Goal: Transaction & Acquisition: Register for event/course

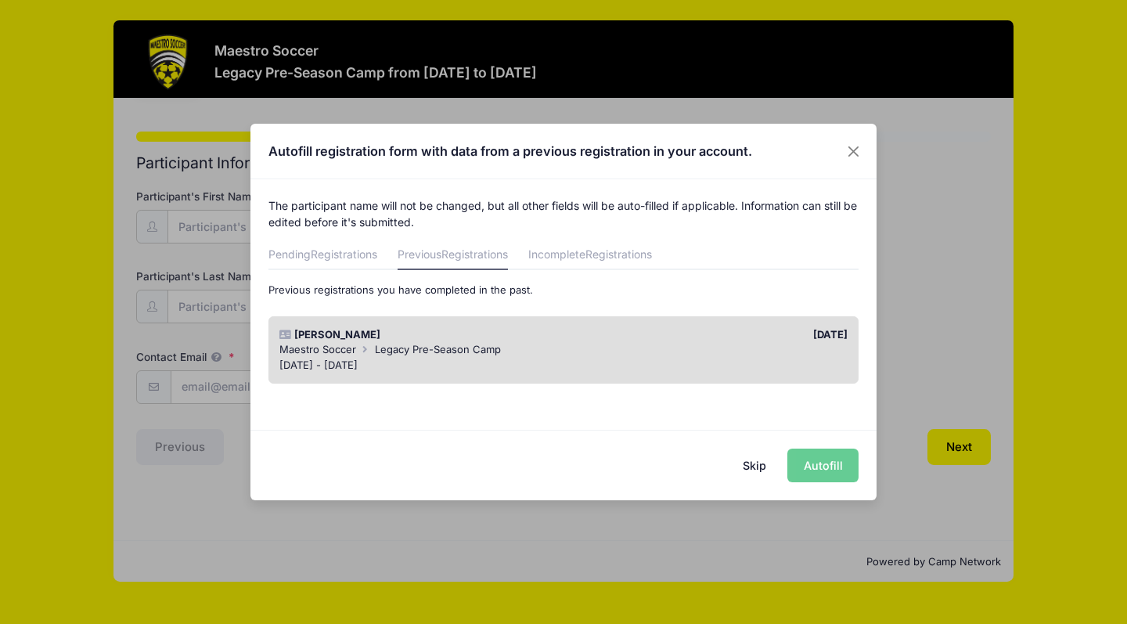
click at [485, 336] on div "Daniel Zhu" at bounding box center [418, 335] width 292 height 16
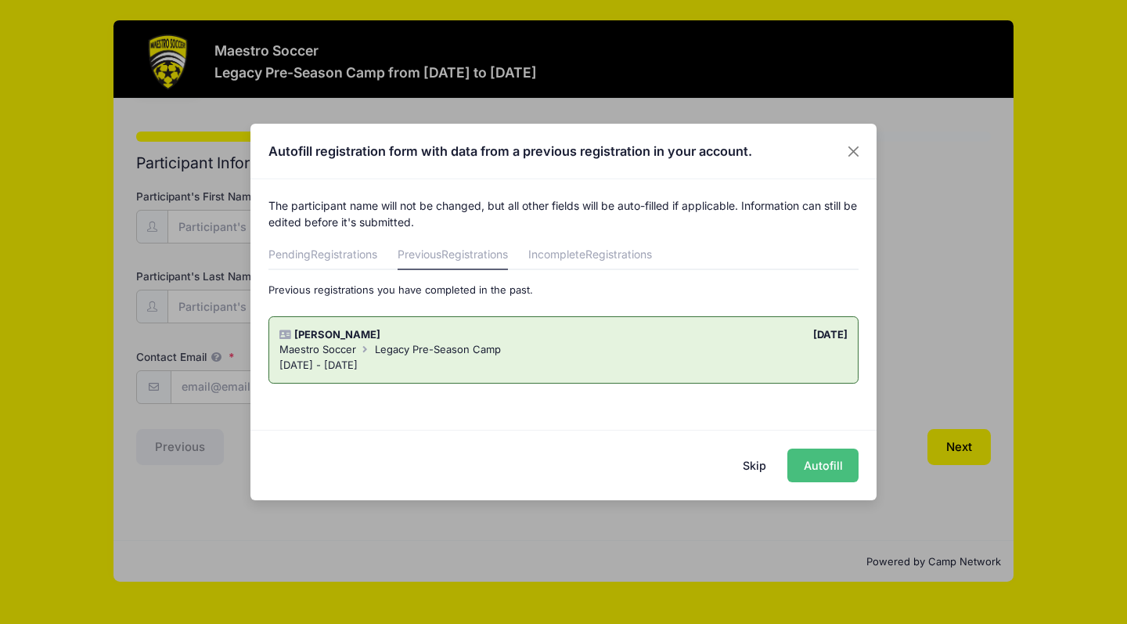
click at [822, 464] on button "Autofill" at bounding box center [823, 466] width 71 height 34
type input "[EMAIL_ADDRESS][DOMAIN_NAME]"
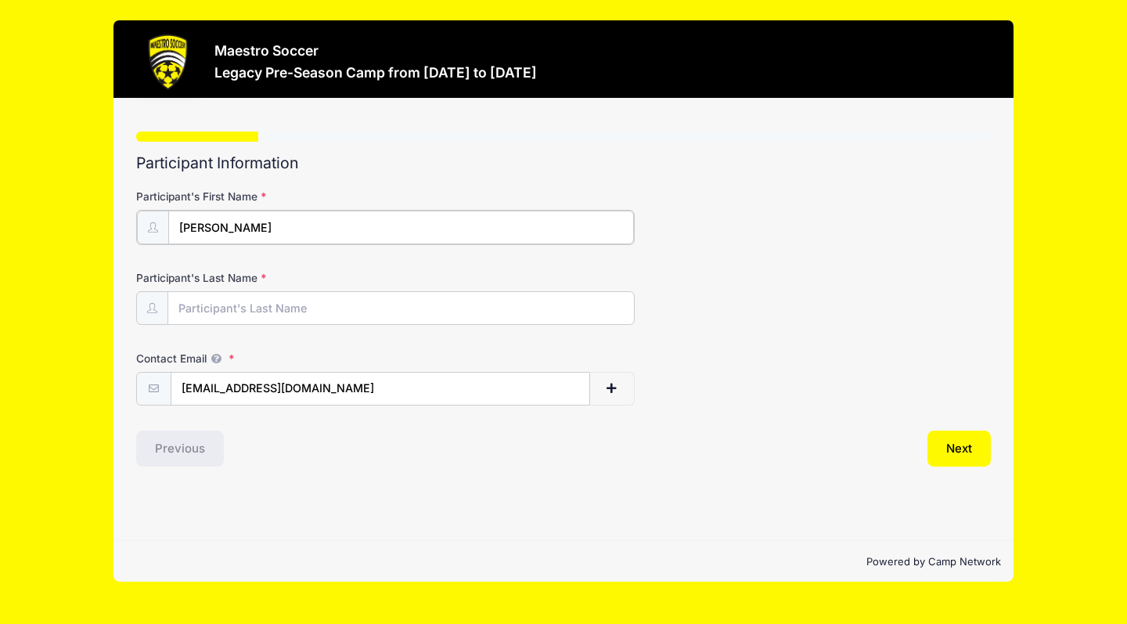
type input "[PERSON_NAME]"
click at [687, 475] on div "Step 1 /7 Step 1 Step 2 Step 3 Step 4 Policies Extra Items Summary Participant …" at bounding box center [564, 320] width 900 height 442
click at [964, 449] on button "Next" at bounding box center [959, 447] width 63 height 36
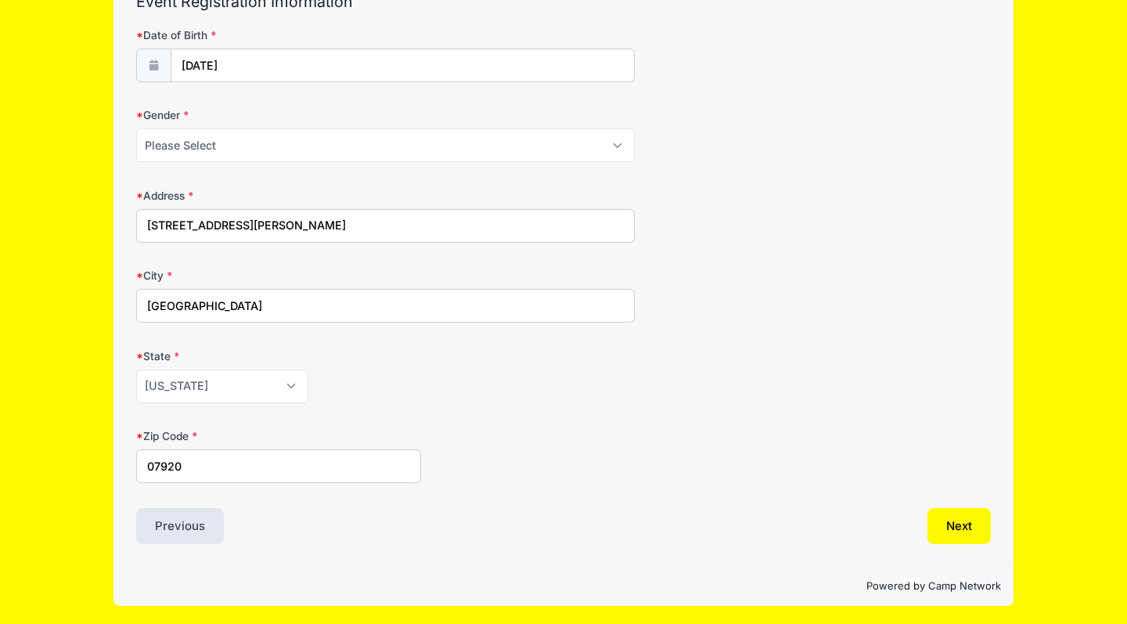
scroll to position [160, 0]
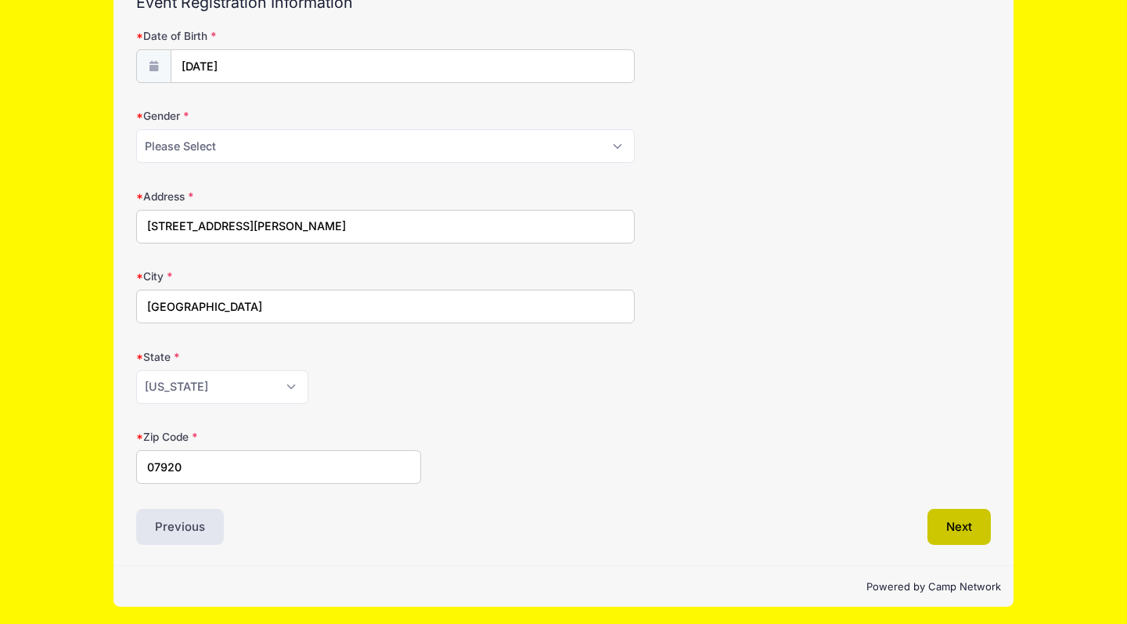
click at [975, 523] on button "Next" at bounding box center [959, 527] width 63 height 36
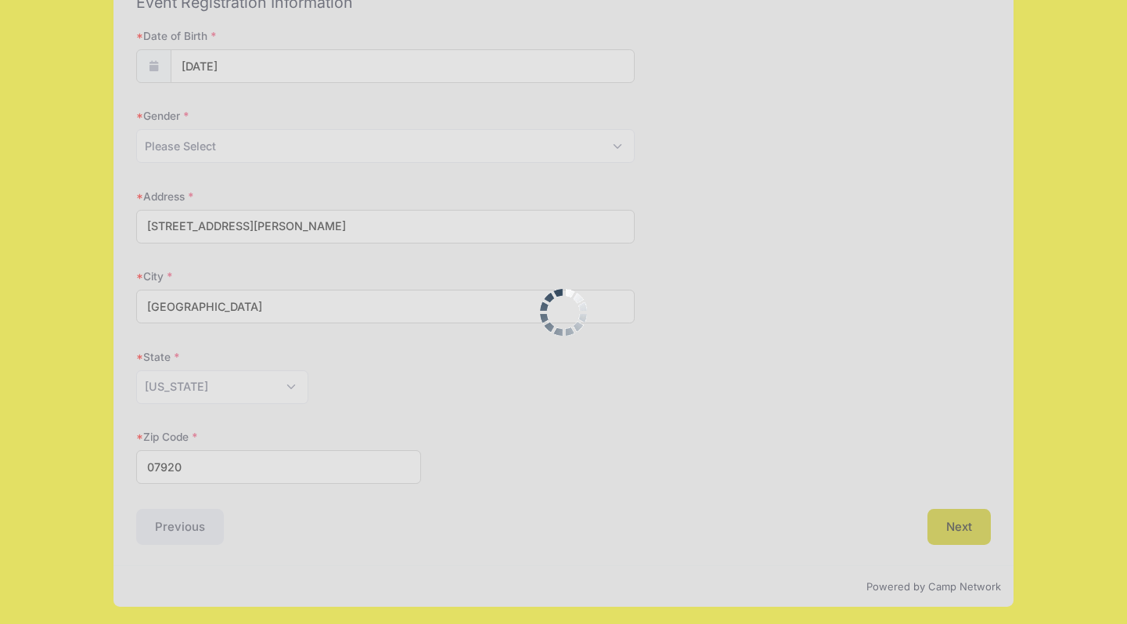
scroll to position [0, 0]
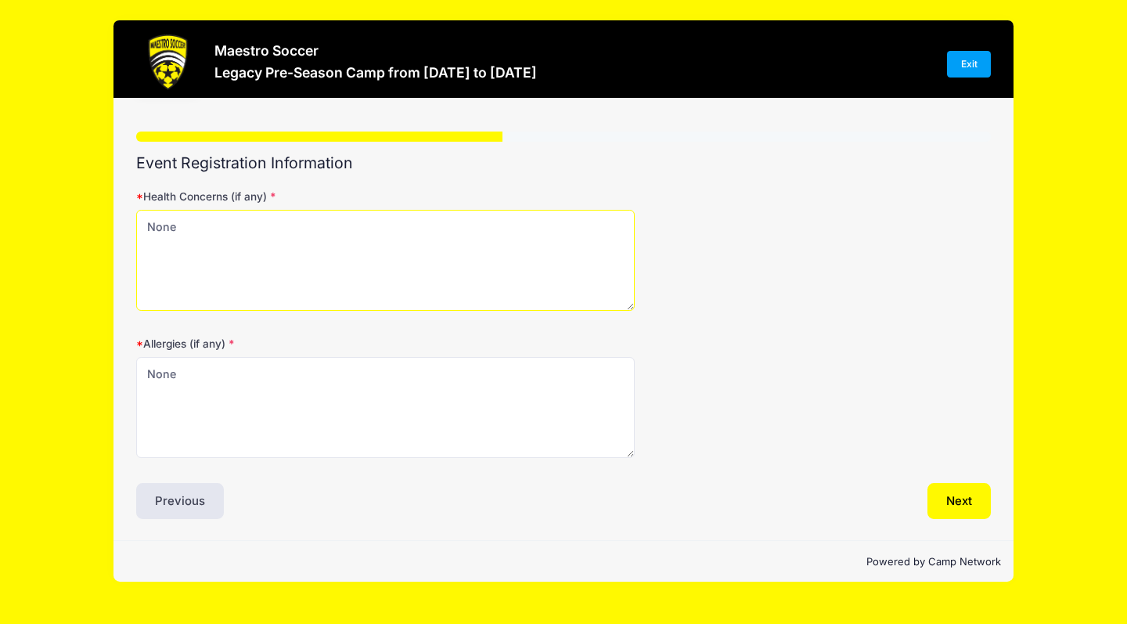
click at [489, 256] on textarea "None" at bounding box center [385, 260] width 499 height 101
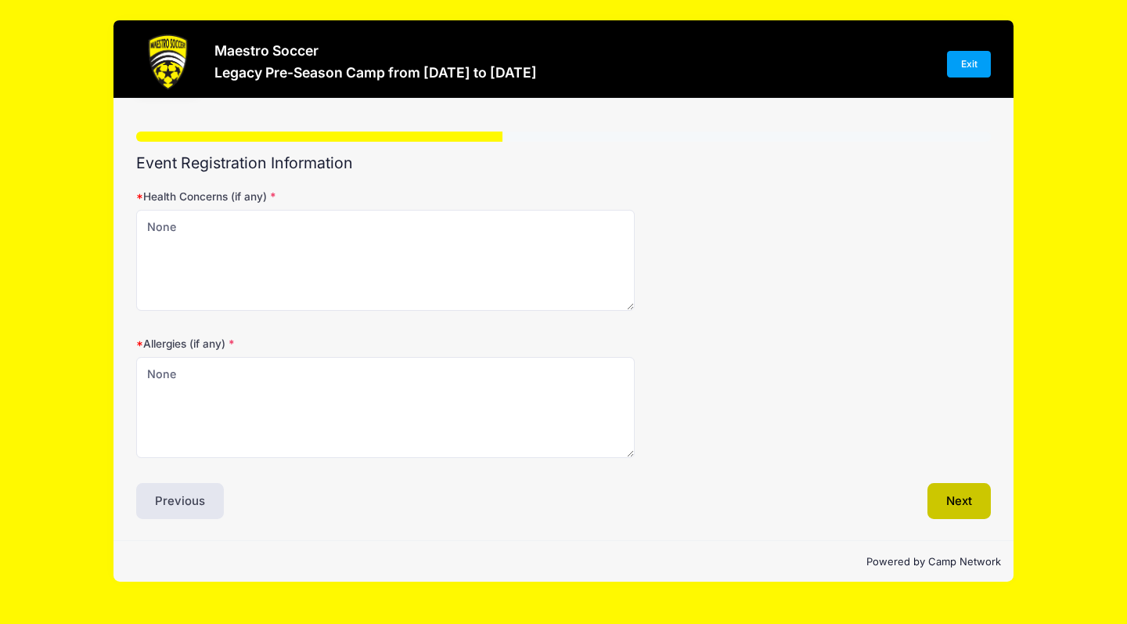
click at [975, 496] on button "Next" at bounding box center [959, 501] width 63 height 36
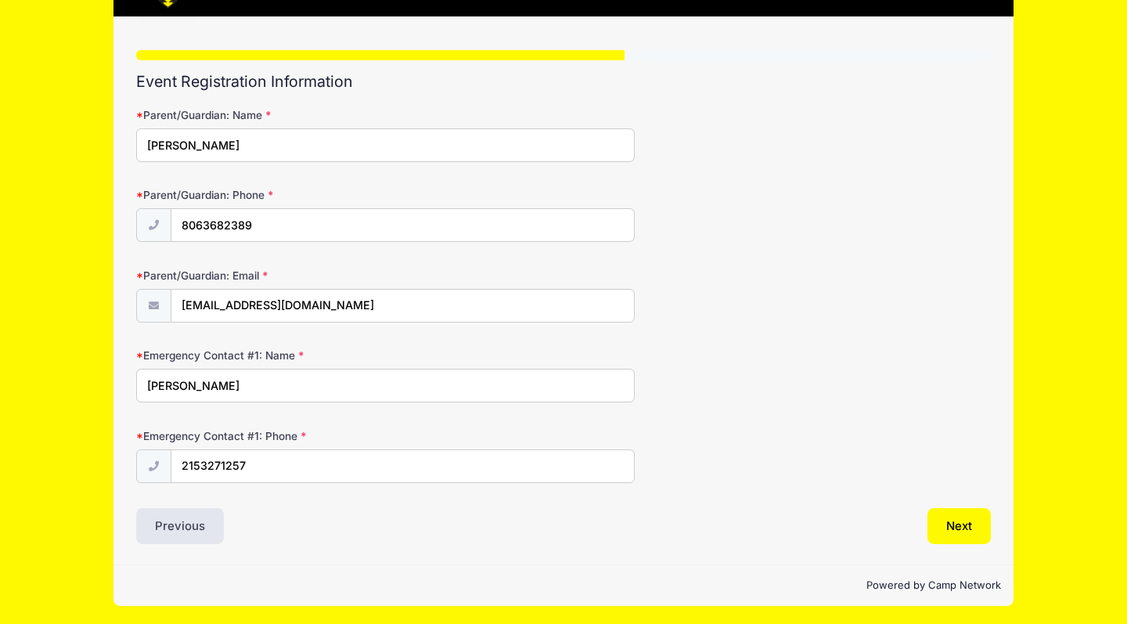
scroll to position [81, 0]
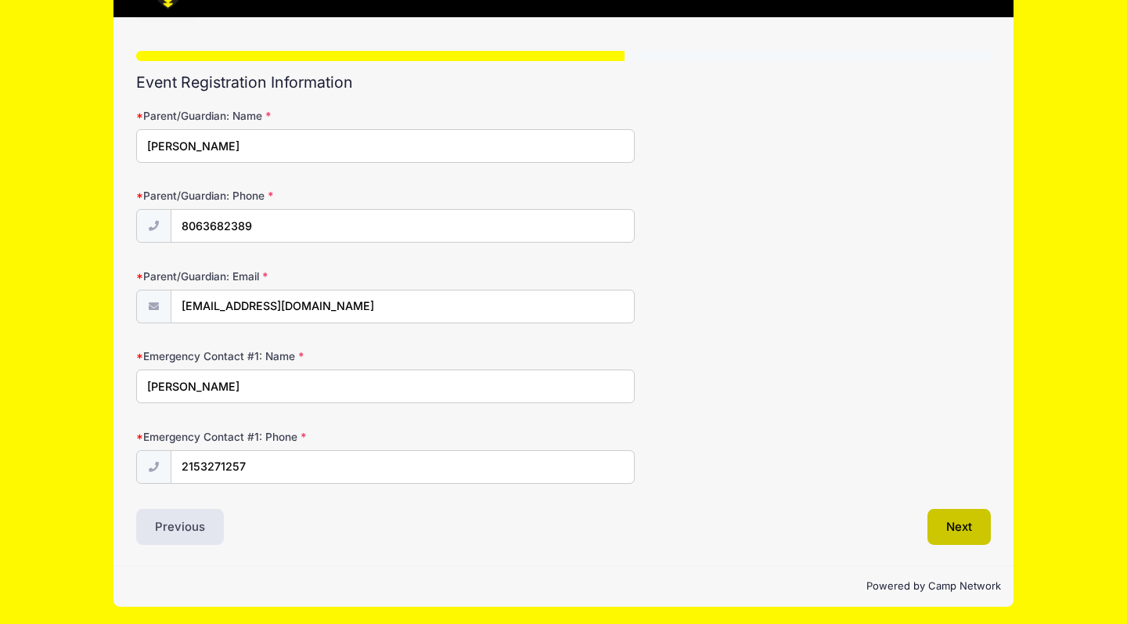
click at [961, 527] on button "Next" at bounding box center [959, 527] width 63 height 36
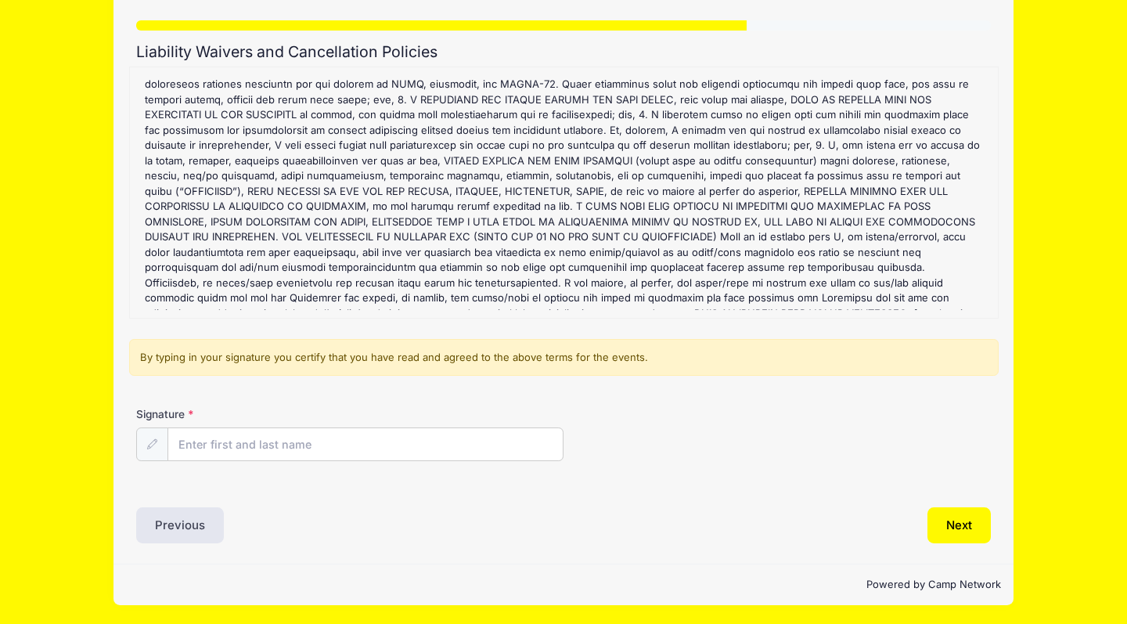
scroll to position [110, 0]
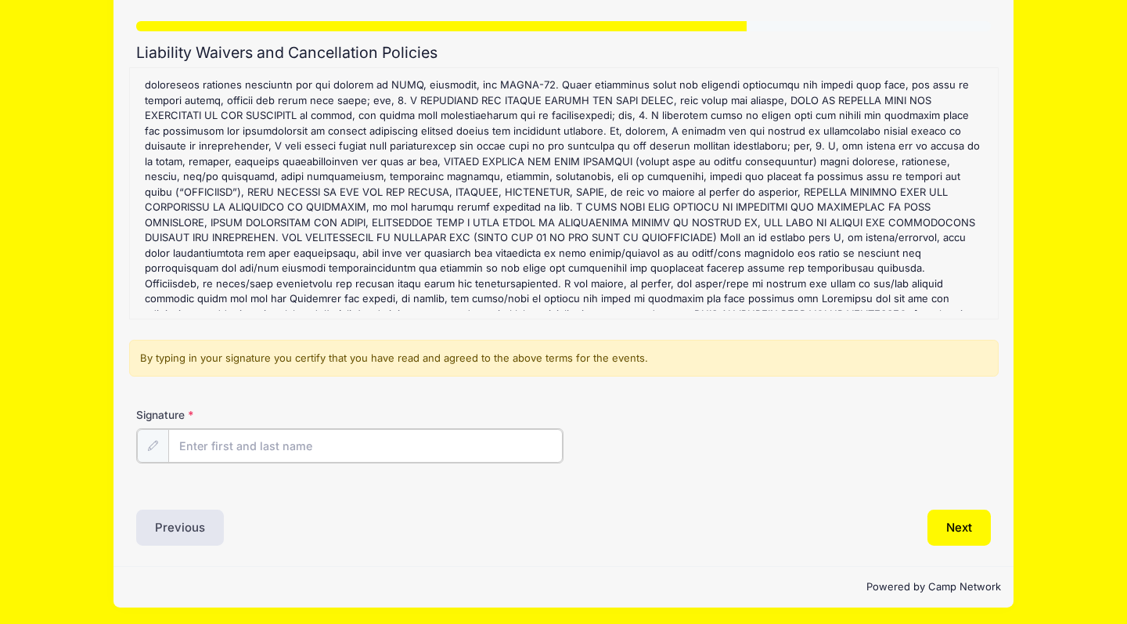
click at [374, 444] on input "Signature" at bounding box center [365, 446] width 395 height 34
type input "Xiaolei Zhang"
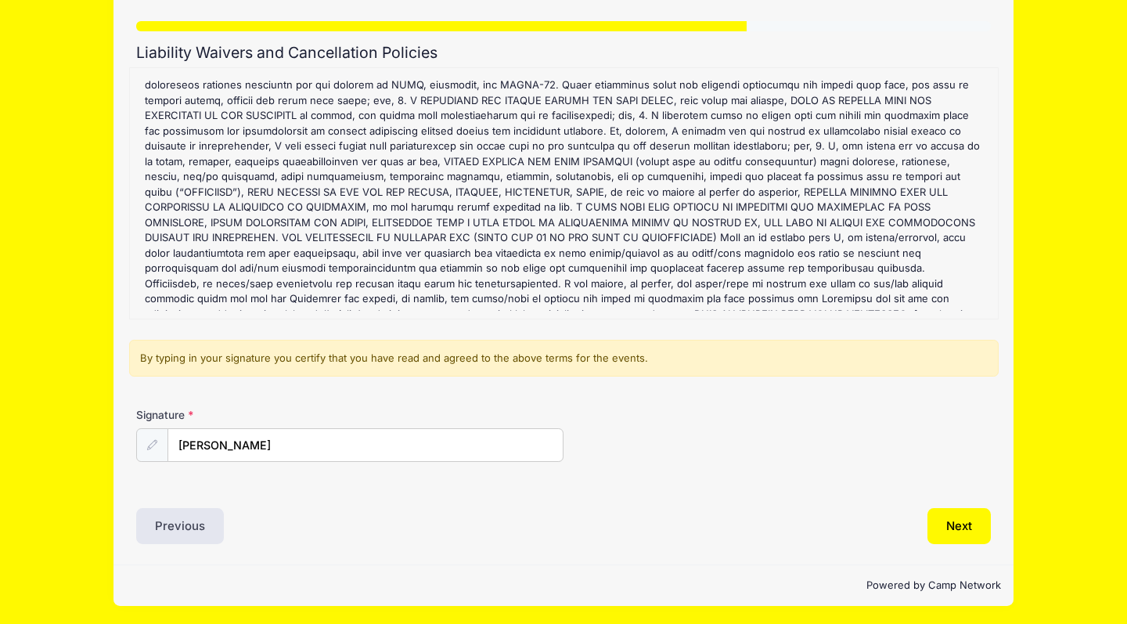
click at [717, 413] on div "Signature Xiaolei Zhang" at bounding box center [563, 434] width 855 height 55
click at [974, 518] on button "Next" at bounding box center [959, 526] width 63 height 36
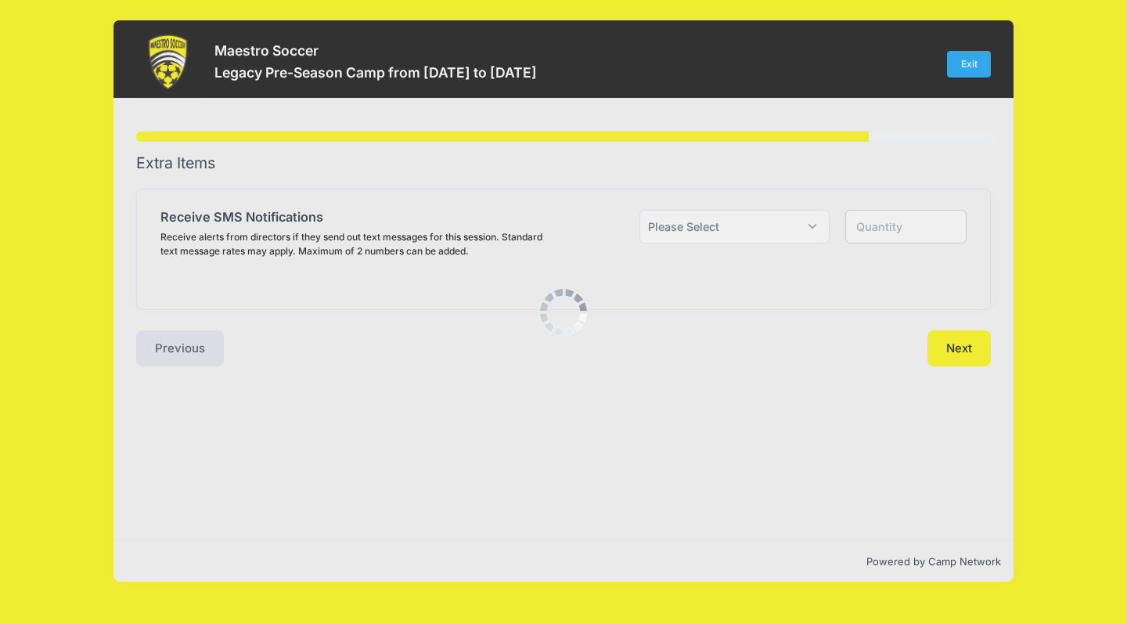
scroll to position [0, 0]
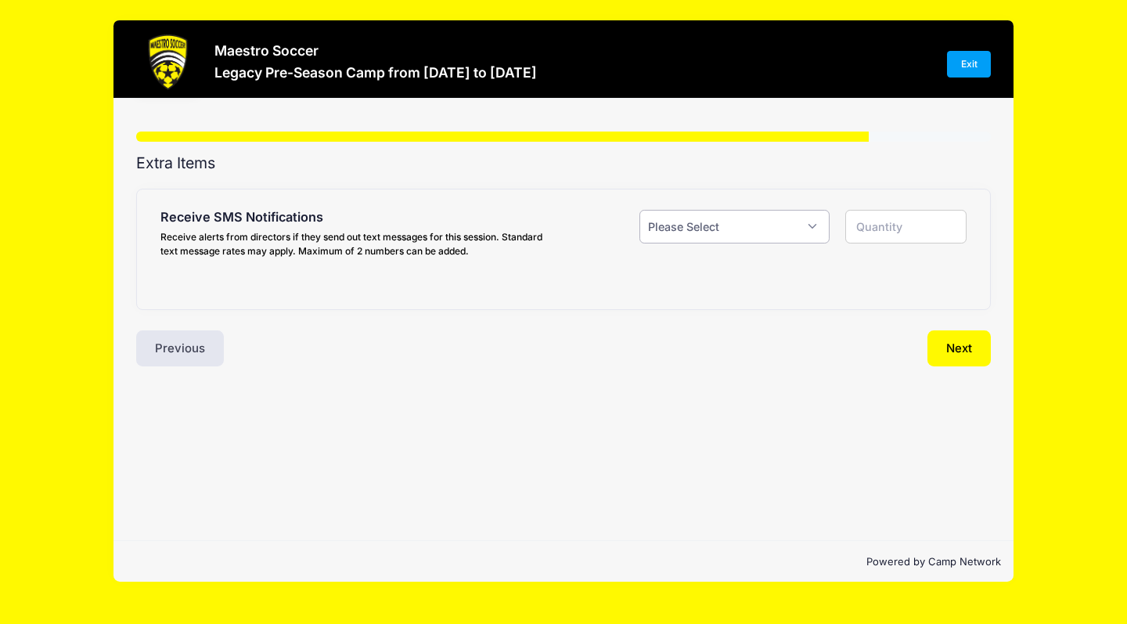
select select "1"
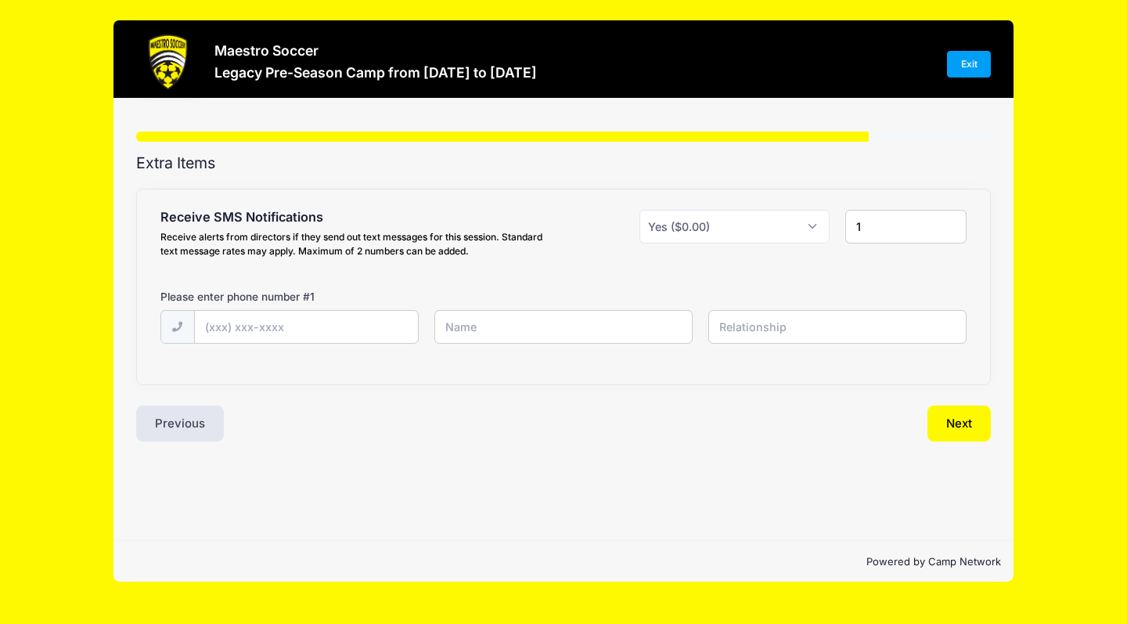
click at [888, 229] on input "1" at bounding box center [906, 227] width 122 height 34
drag, startPoint x: 885, startPoint y: 229, endPoint x: 824, endPoint y: 229, distance: 60.3
click at [824, 229] on div "Receive SMS Notifications Receive alerts from directors if they send out text m…" at bounding box center [564, 237] width 823 height 54
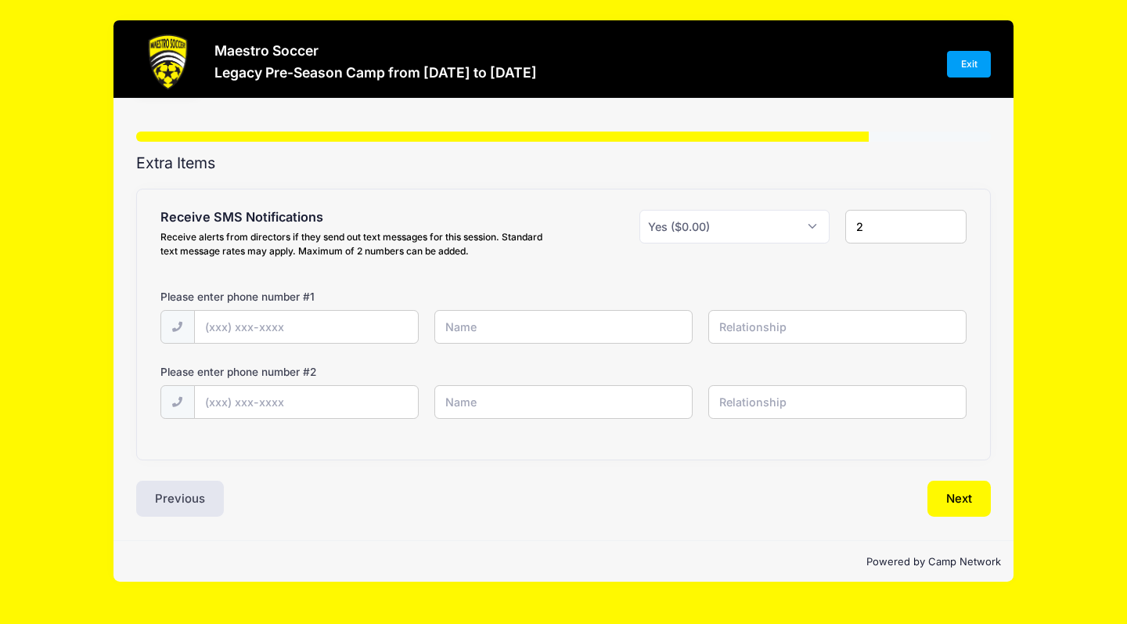
type input "2"
type input "(806) 368-2389"
type input "Xiaolei Zhang"
click at [0, 0] on input "text" at bounding box center [0, 0] width 0 height 0
type input "mother"
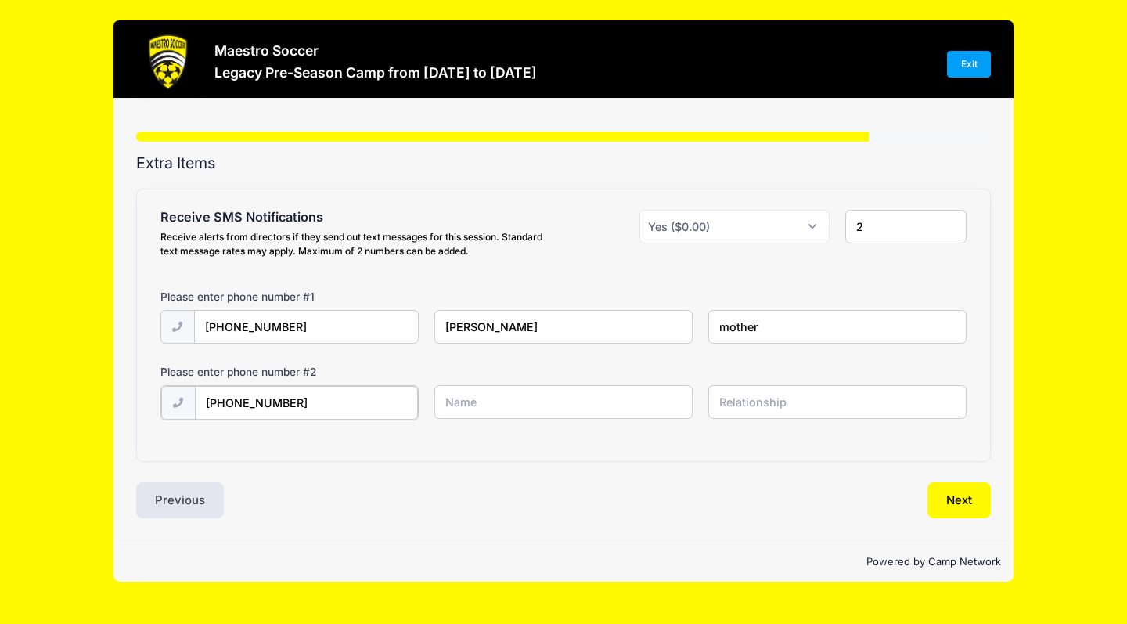
type input "(215) 327-1257"
type input "Xiaobo Zhu"
click at [0, 0] on input "text" at bounding box center [0, 0] width 0 height 0
type input "father"
click at [957, 499] on button "Next" at bounding box center [959, 499] width 63 height 36
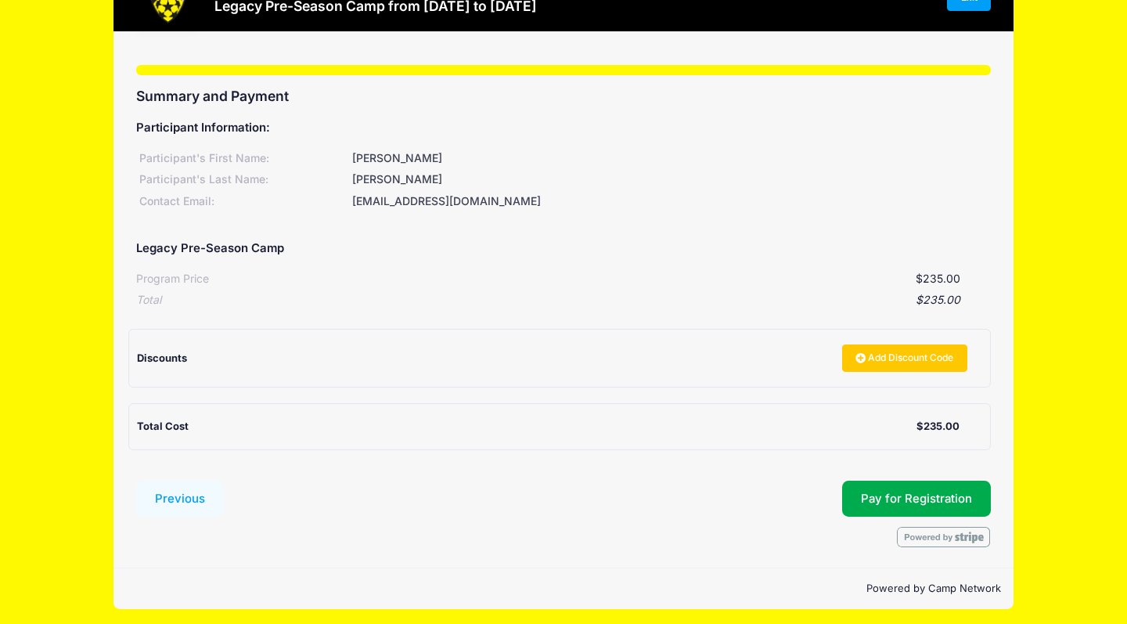
scroll to position [65, 0]
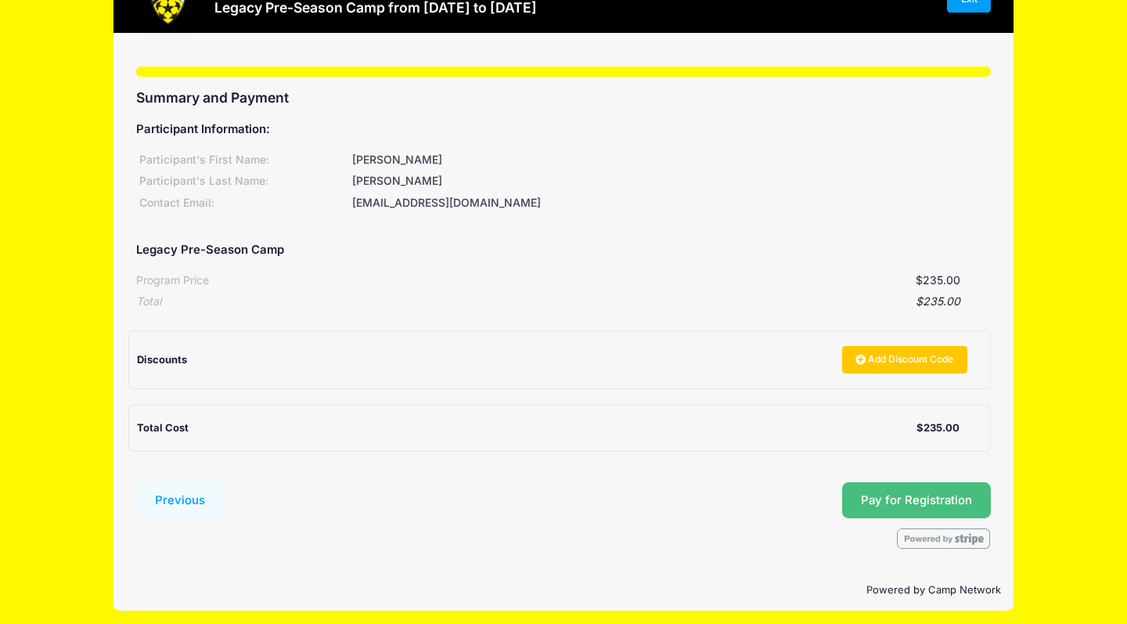
click at [873, 493] on span "Pay for Registration" at bounding box center [916, 500] width 111 height 14
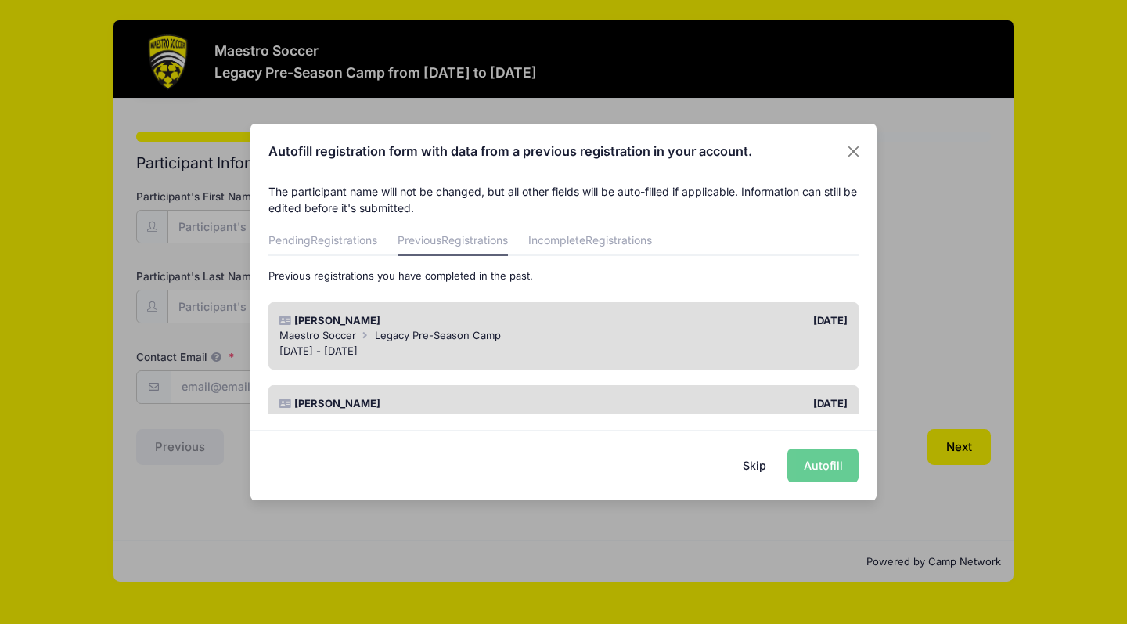
scroll to position [11, 0]
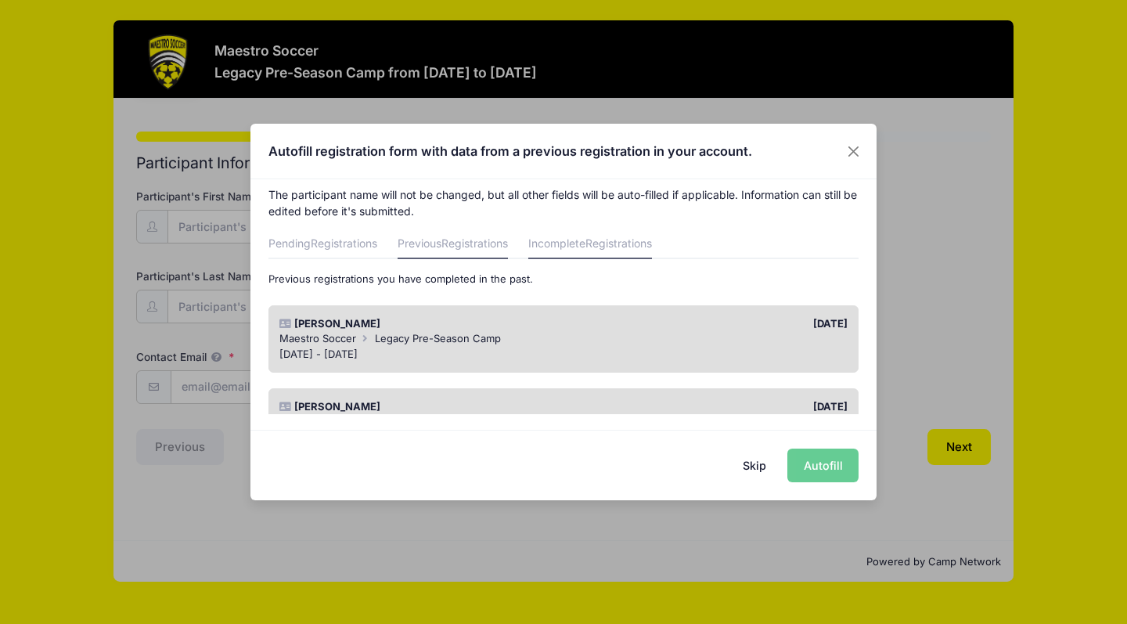
click at [573, 236] on link "Incomplete Registrations" at bounding box center [590, 245] width 124 height 28
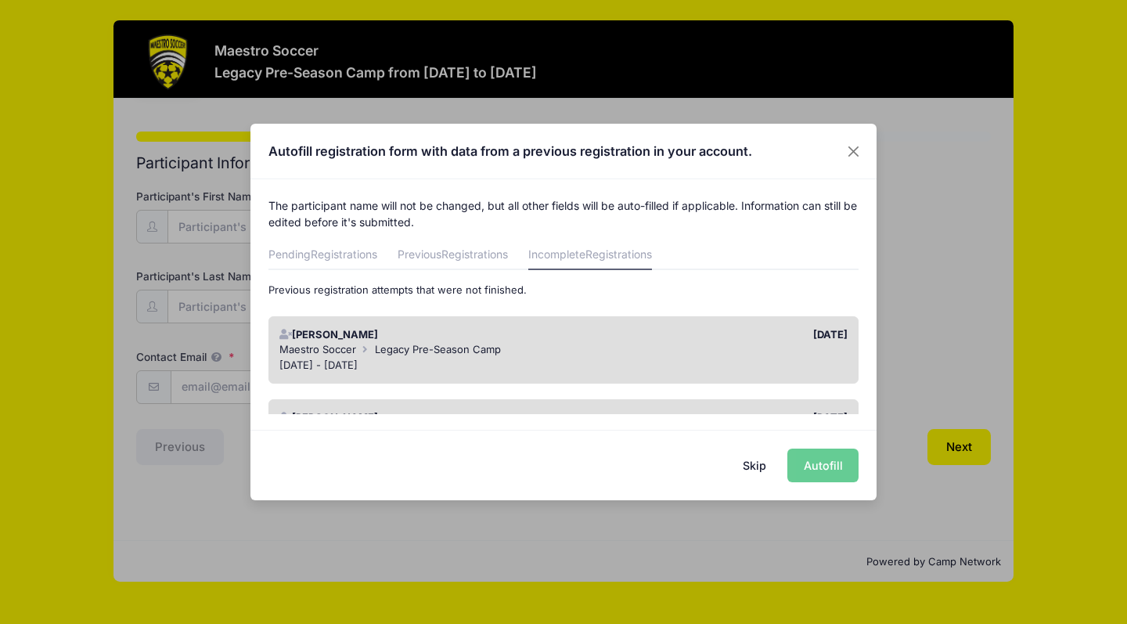
scroll to position [2, 0]
click at [351, 247] on span "Registrations" at bounding box center [344, 252] width 67 height 13
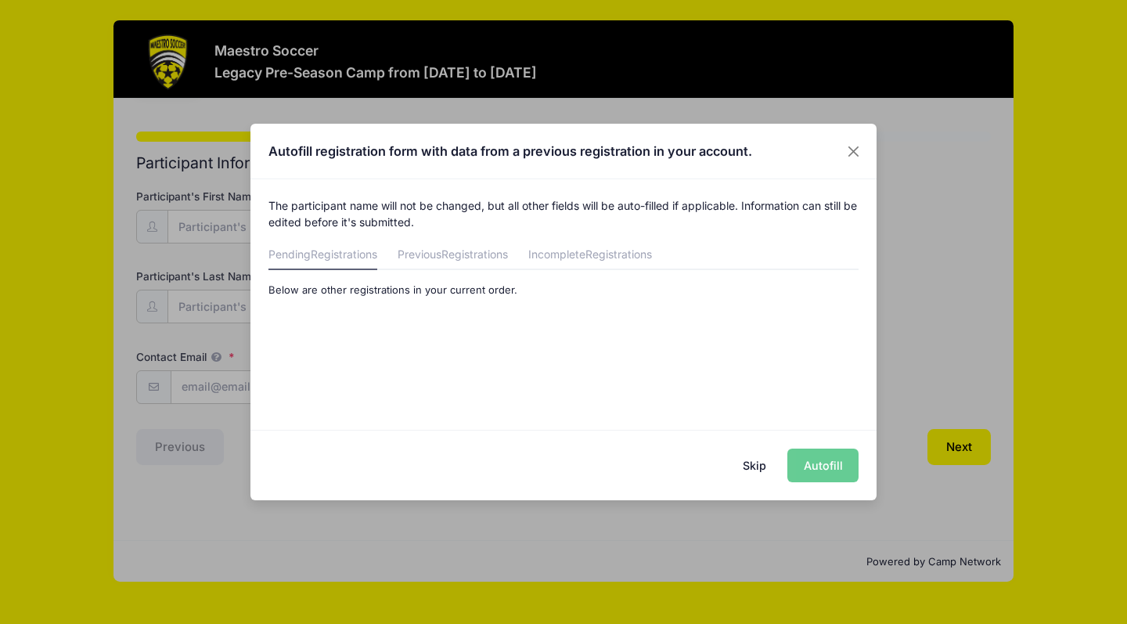
scroll to position [0, 0]
click at [859, 145] on button "Close" at bounding box center [854, 151] width 28 height 28
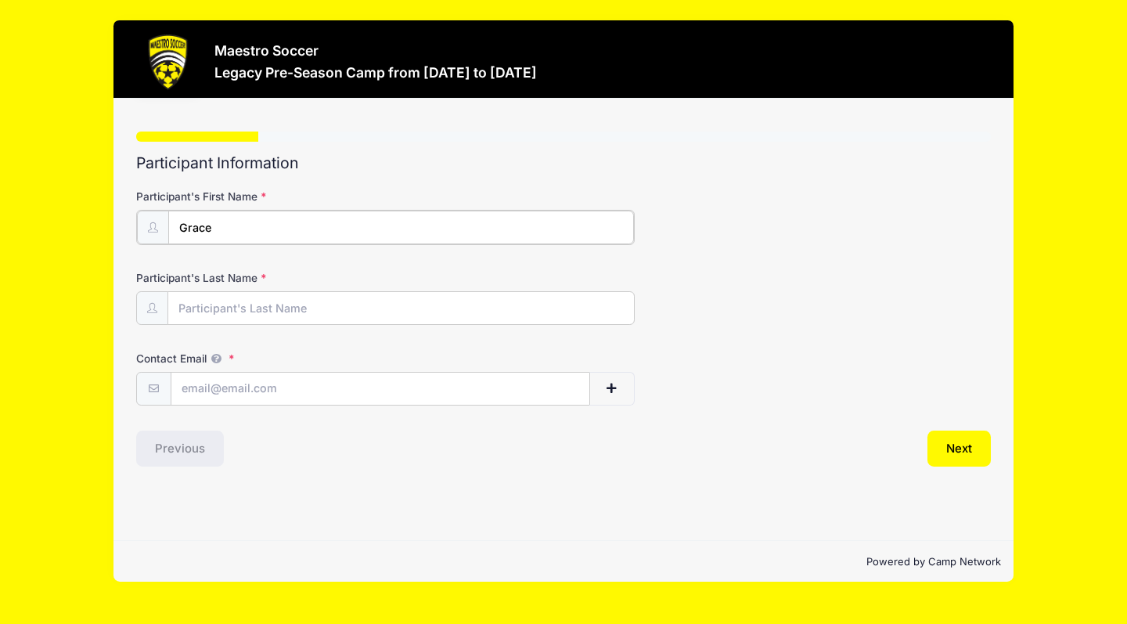
type input "Grace"
type input "[PERSON_NAME]"
type input "[EMAIL_ADDRESS][DOMAIN_NAME]"
click at [429, 471] on div "Step 1 /7 Step 1 Step 2 Step 3 Step 4 Policies Extra Items Summary Participant …" at bounding box center [564, 320] width 900 height 442
click at [971, 458] on button "Next" at bounding box center [959, 447] width 63 height 36
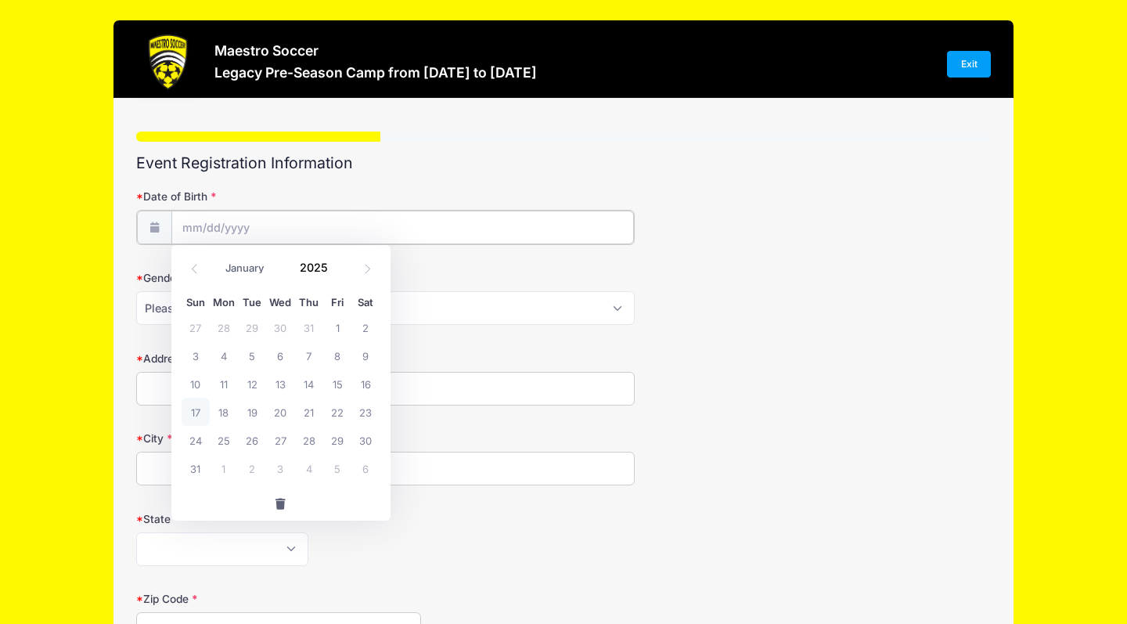
click at [299, 227] on input "Date of Birth" at bounding box center [402, 228] width 463 height 34
click at [189, 265] on icon at bounding box center [194, 269] width 10 height 10
select select "6"
click at [303, 265] on input "2025" at bounding box center [318, 267] width 51 height 23
click at [338, 261] on span at bounding box center [338, 262] width 11 height 12
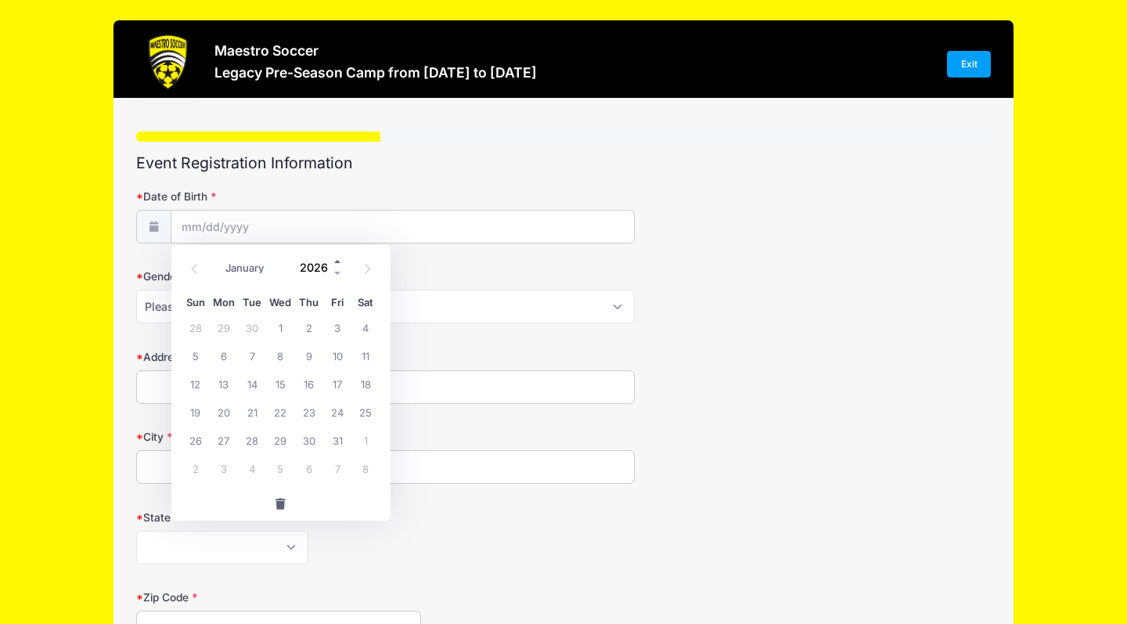
click at [338, 261] on span at bounding box center [338, 262] width 11 height 12
click at [338, 275] on span at bounding box center [338, 274] width 11 height 12
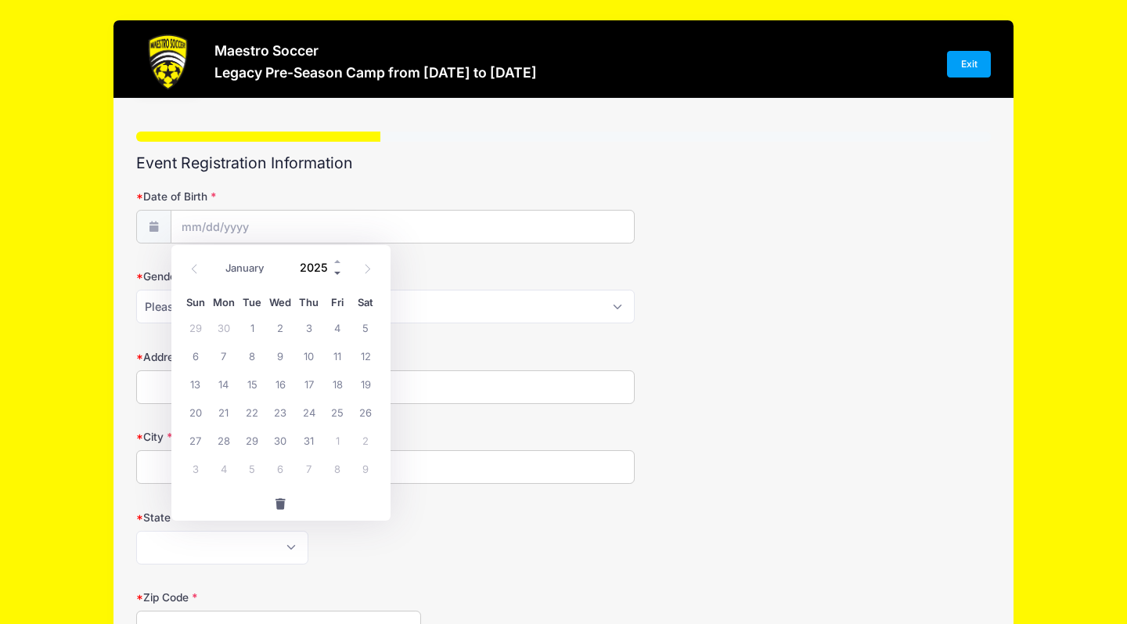
click at [338, 275] on span at bounding box center [338, 274] width 11 height 12
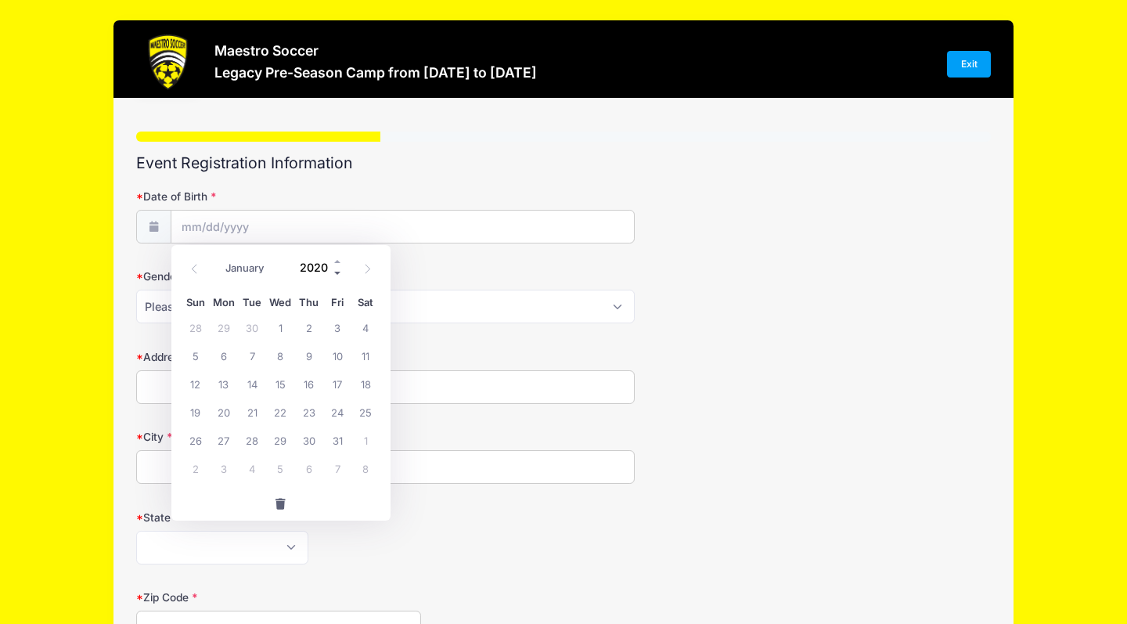
click at [338, 275] on span at bounding box center [338, 274] width 11 height 12
type input "2016"
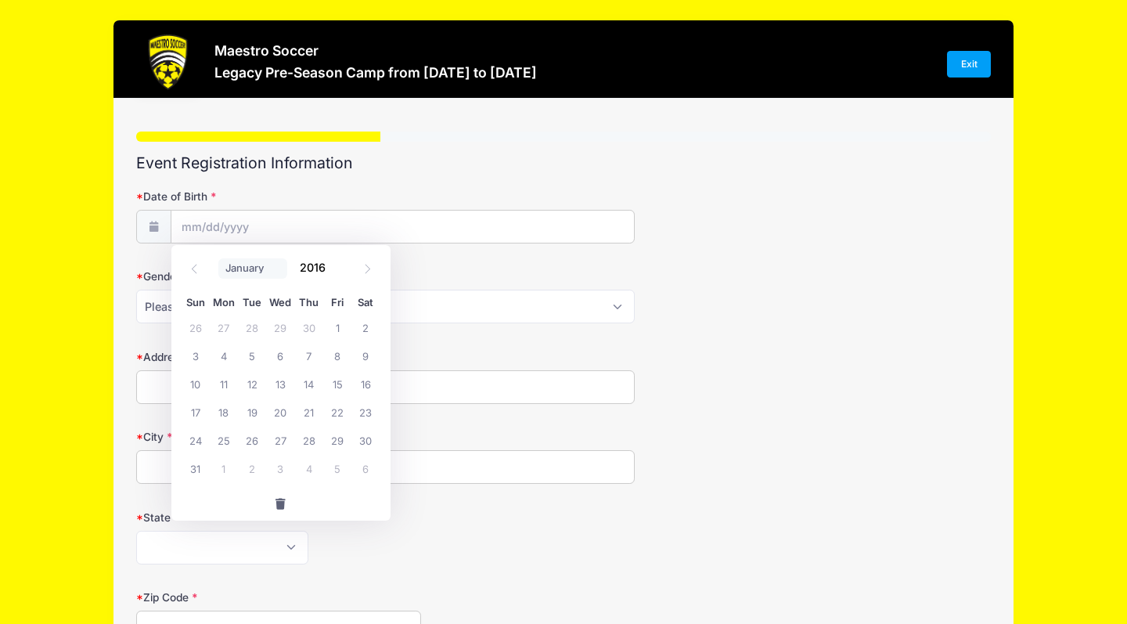
select select "0"
click at [196, 353] on span "3" at bounding box center [196, 355] width 28 height 28
type input "01/03/2016"
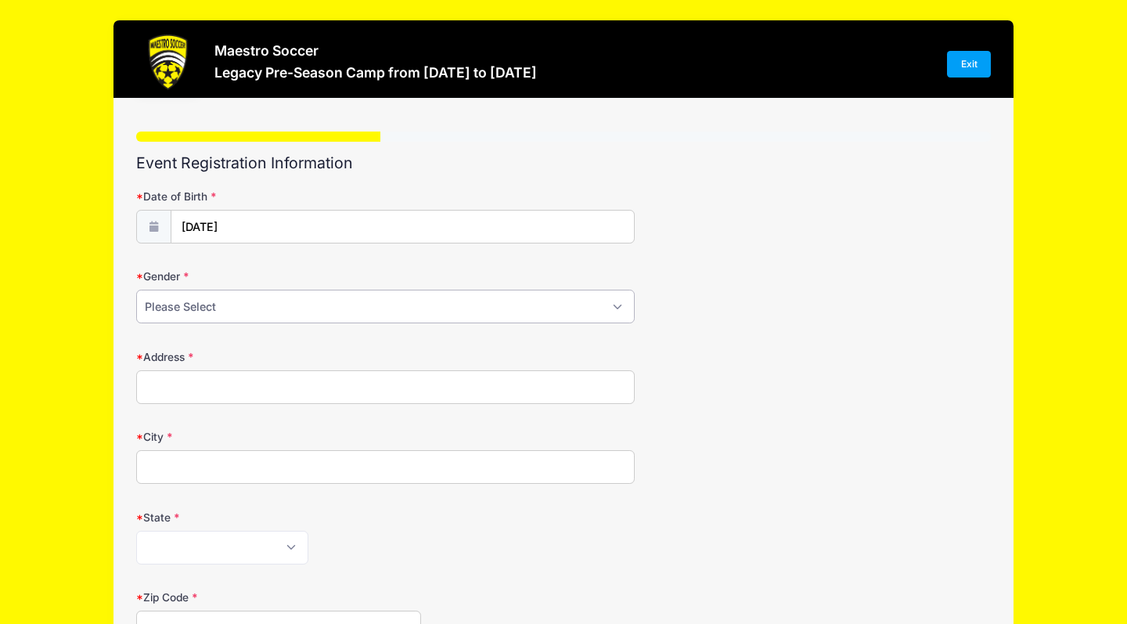
select select "Female"
type input "36 Carlisle Rd"
type input "Basking Ridge"
select select "NJ"
click at [413, 557] on div "Alabama Alaska American Samoa Arizona Arkansas Armed Forces Africa Armed Forces…" at bounding box center [385, 548] width 499 height 34
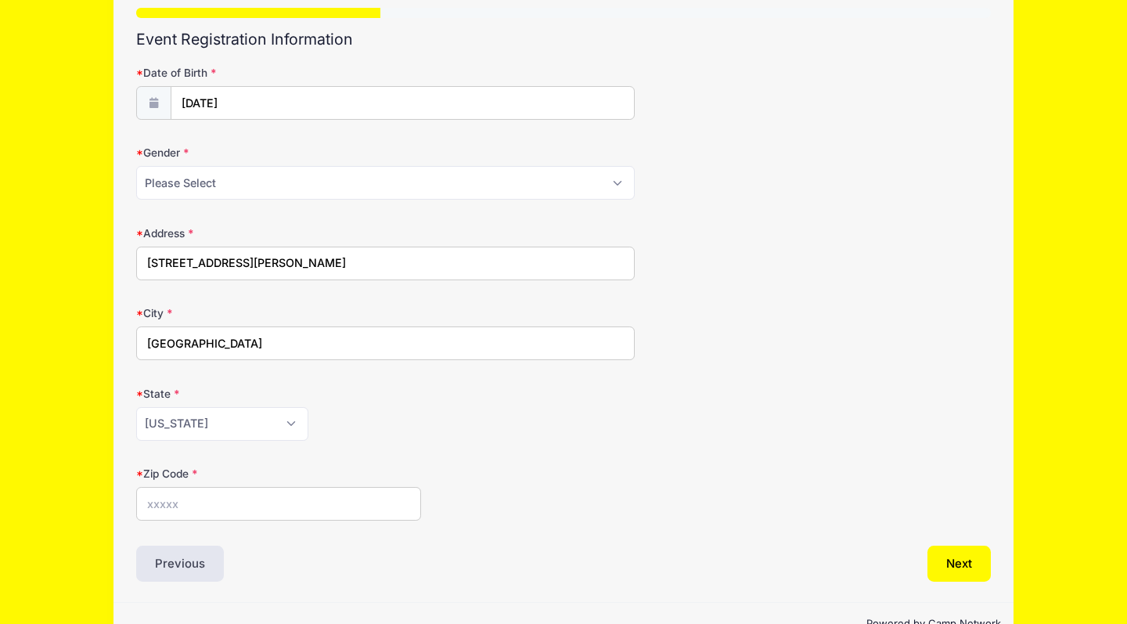
scroll to position [125, 0]
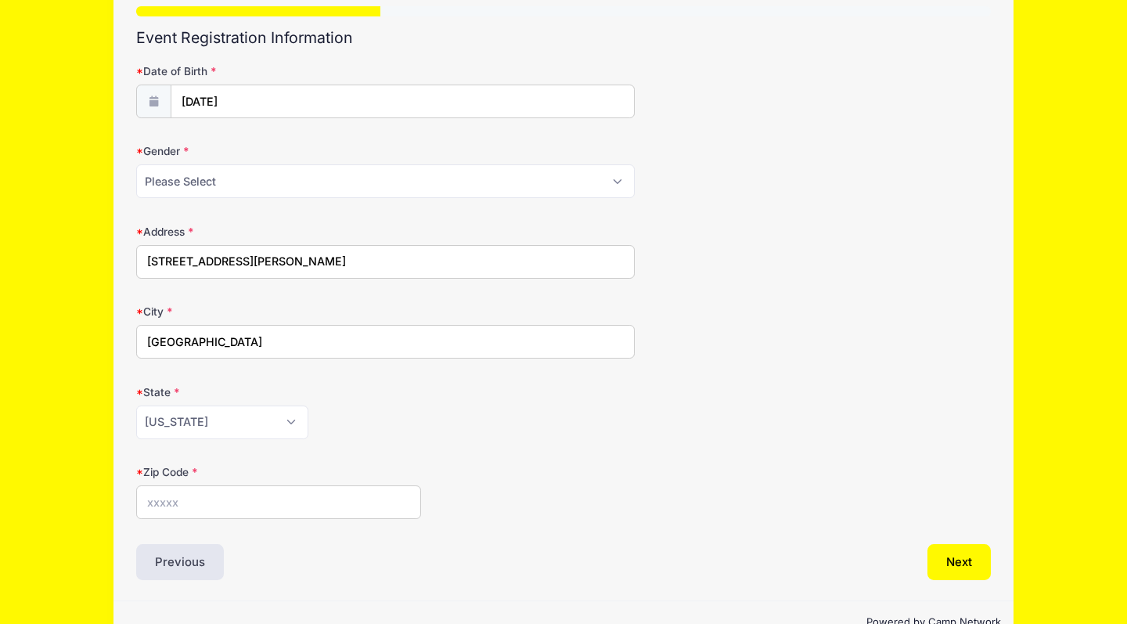
click at [337, 482] on div "Zip Code" at bounding box center [563, 491] width 855 height 55
type input "07920"
click at [617, 478] on div "Zip Code 07920" at bounding box center [563, 491] width 855 height 55
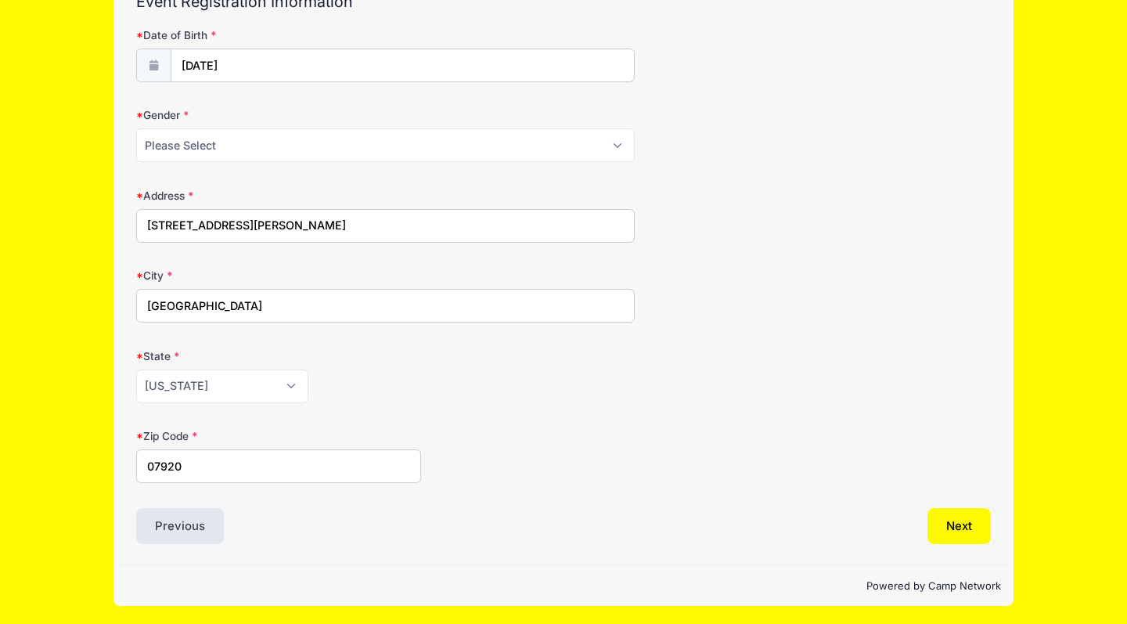
scroll to position [160, 0]
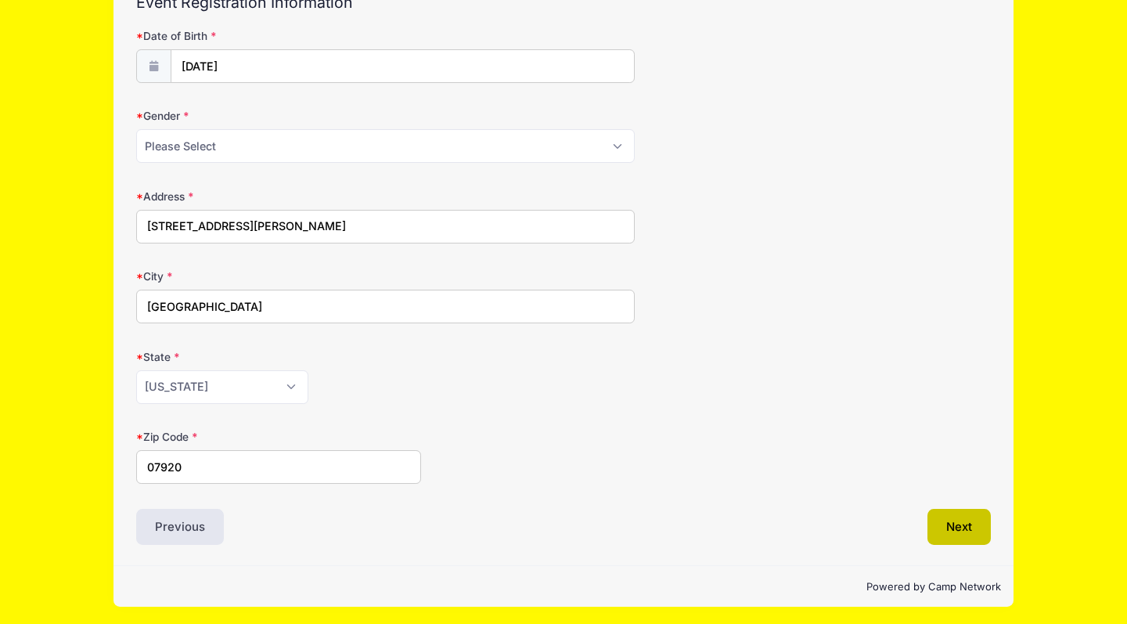
click at [958, 528] on button "Next" at bounding box center [959, 527] width 63 height 36
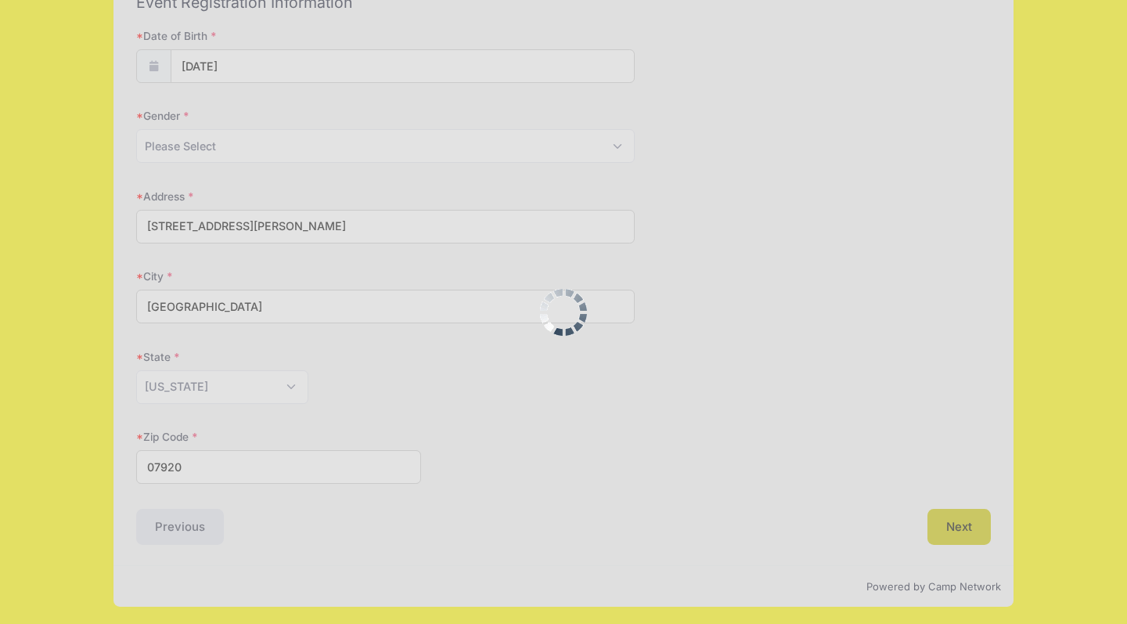
scroll to position [0, 0]
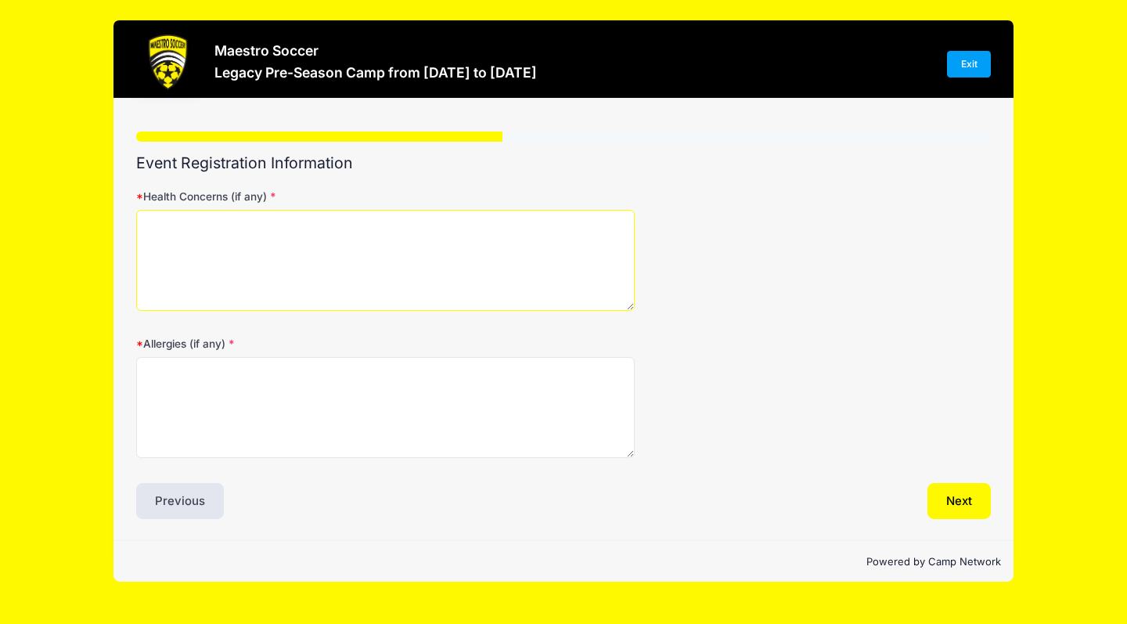
click at [432, 242] on textarea "Health Concerns (if any)" at bounding box center [385, 260] width 499 height 101
type textarea "None"
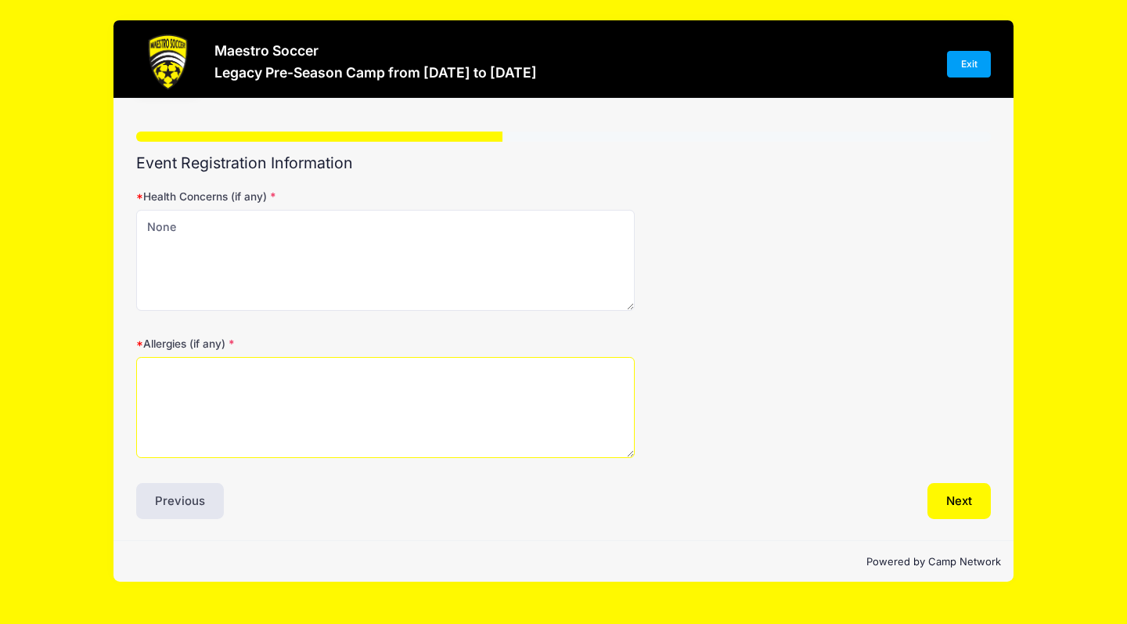
click at [313, 392] on textarea "Allergies (if any)" at bounding box center [385, 407] width 499 height 101
type textarea "Allergy to tree nuts"
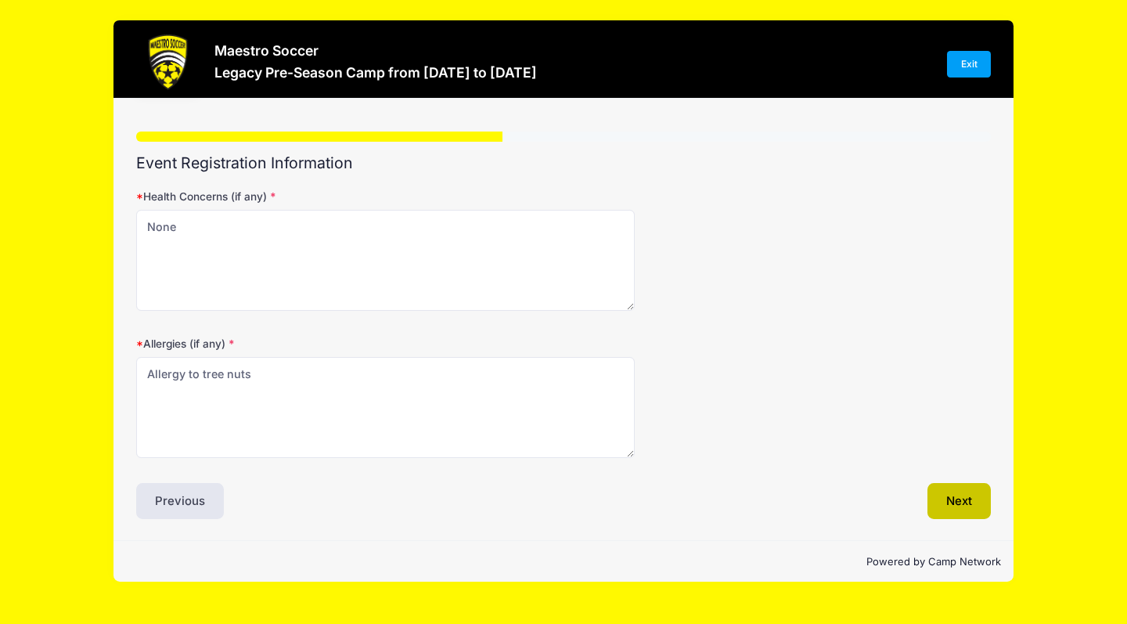
click at [961, 507] on button "Next" at bounding box center [959, 501] width 63 height 36
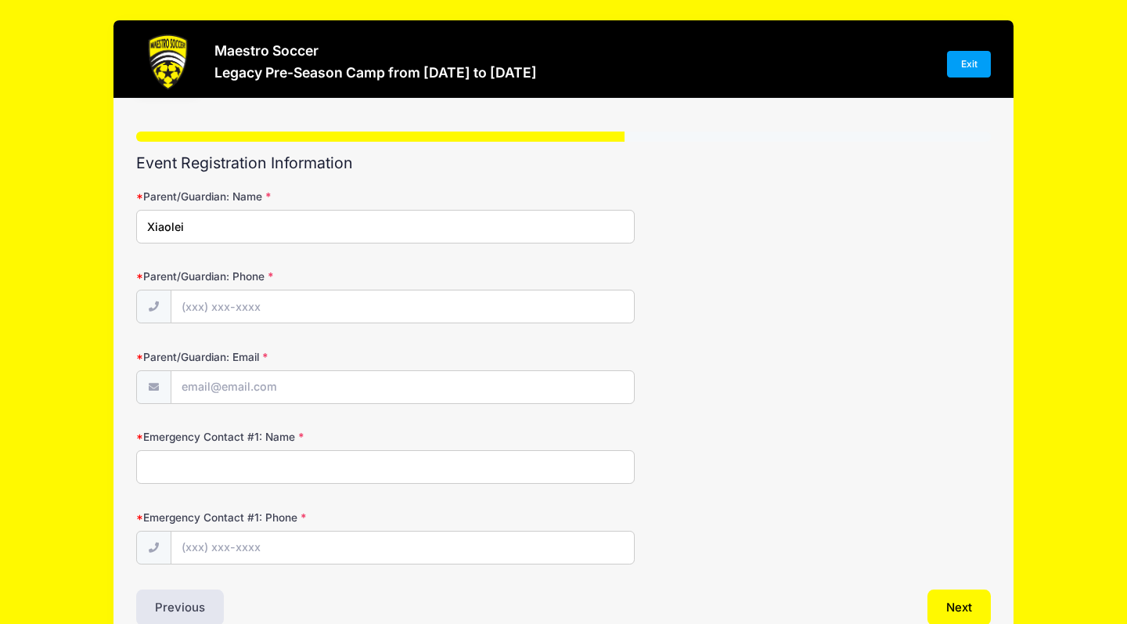
click at [359, 230] on input "Xiaolei" at bounding box center [385, 227] width 499 height 34
type input "Xiaolei Zhang"
click at [218, 300] on input "Parent/Guardian: Phone" at bounding box center [402, 307] width 463 height 34
type input "(806) 368-2389"
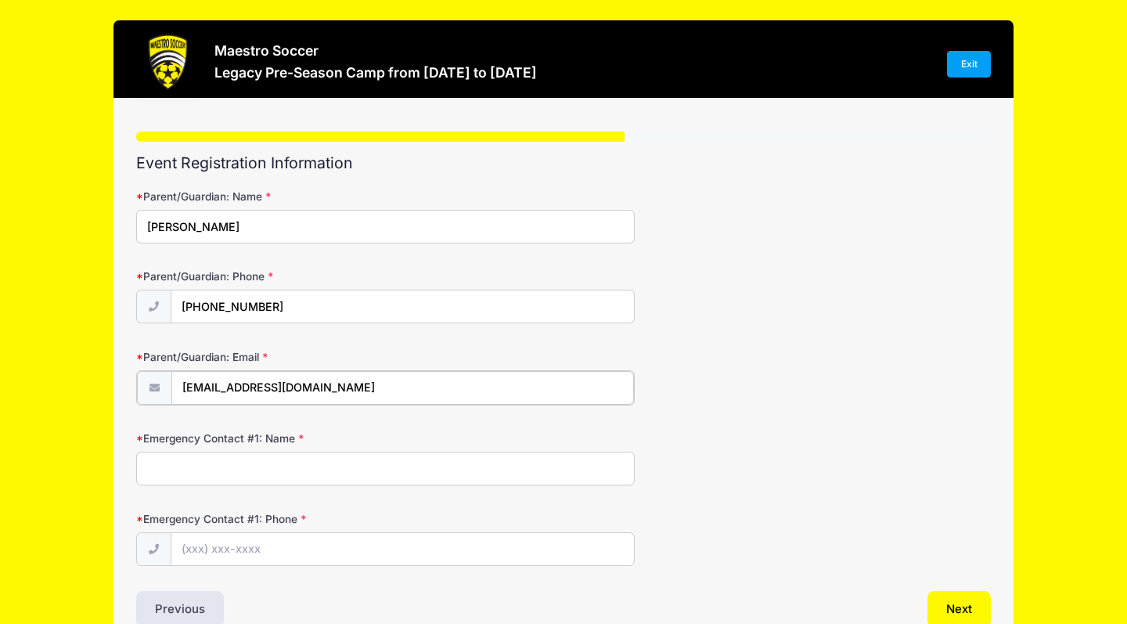
type input "[EMAIL_ADDRESS][DOMAIN_NAME]"
click at [904, 431] on div "Emergency Contact #1: Name" at bounding box center [563, 456] width 855 height 55
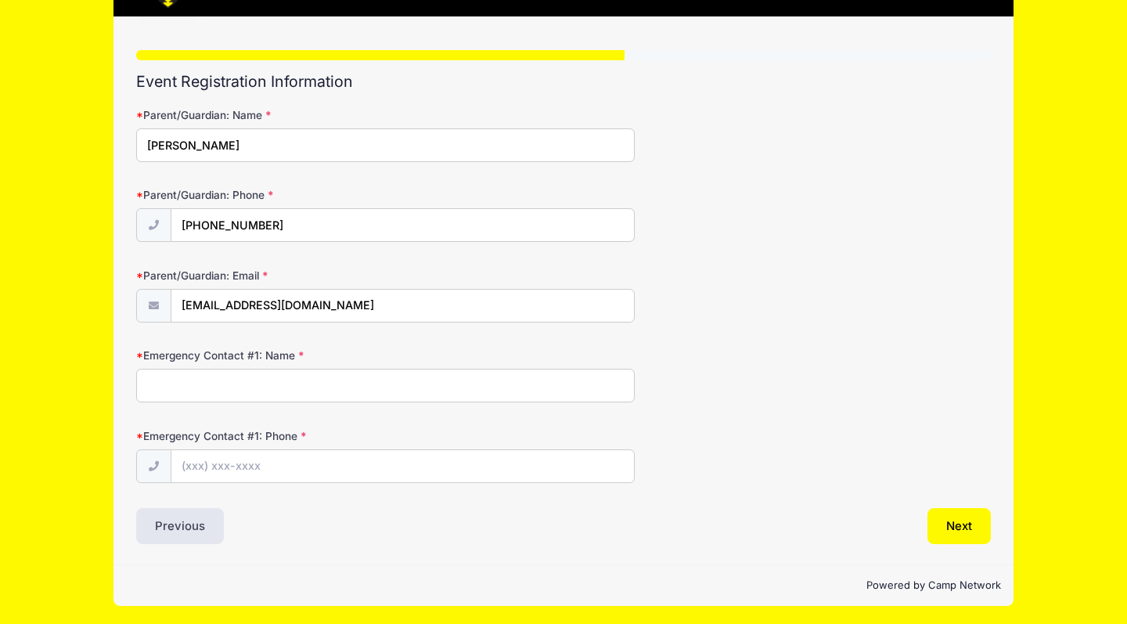
scroll to position [81, 0]
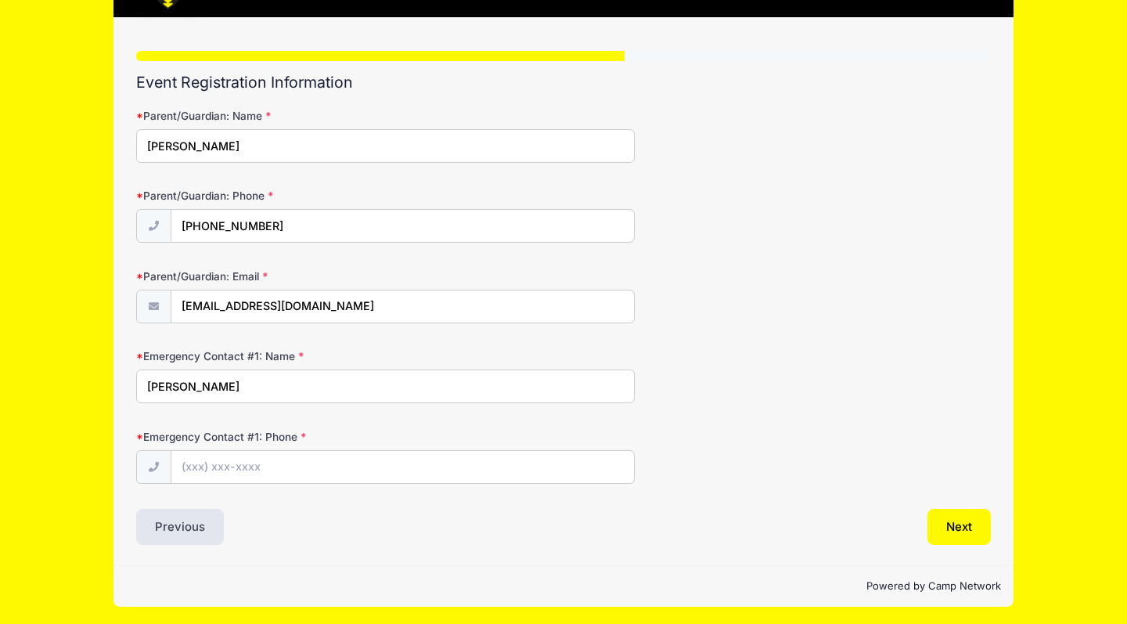
type input "Xiaobo Zhu"
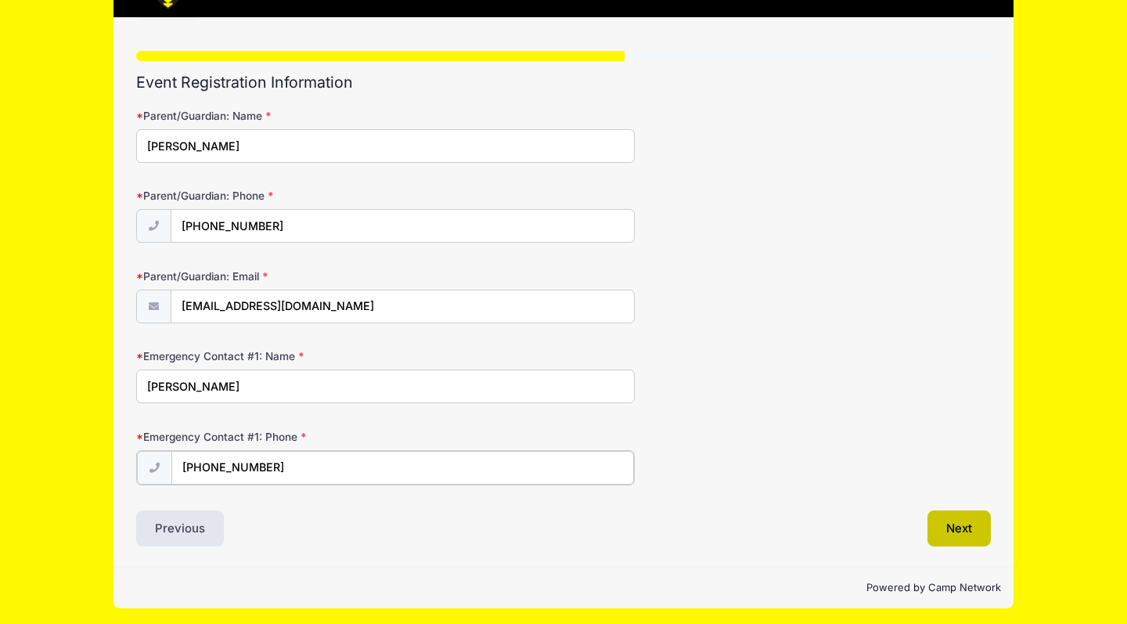
type input "(215) 327-1257"
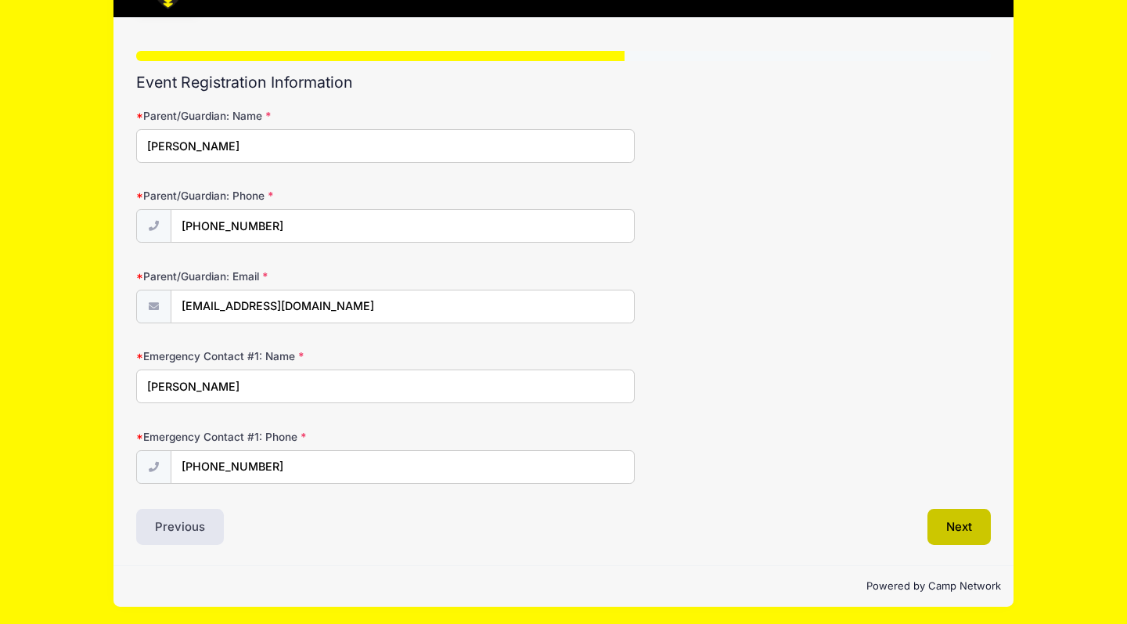
click at [975, 525] on button "Next" at bounding box center [959, 527] width 63 height 36
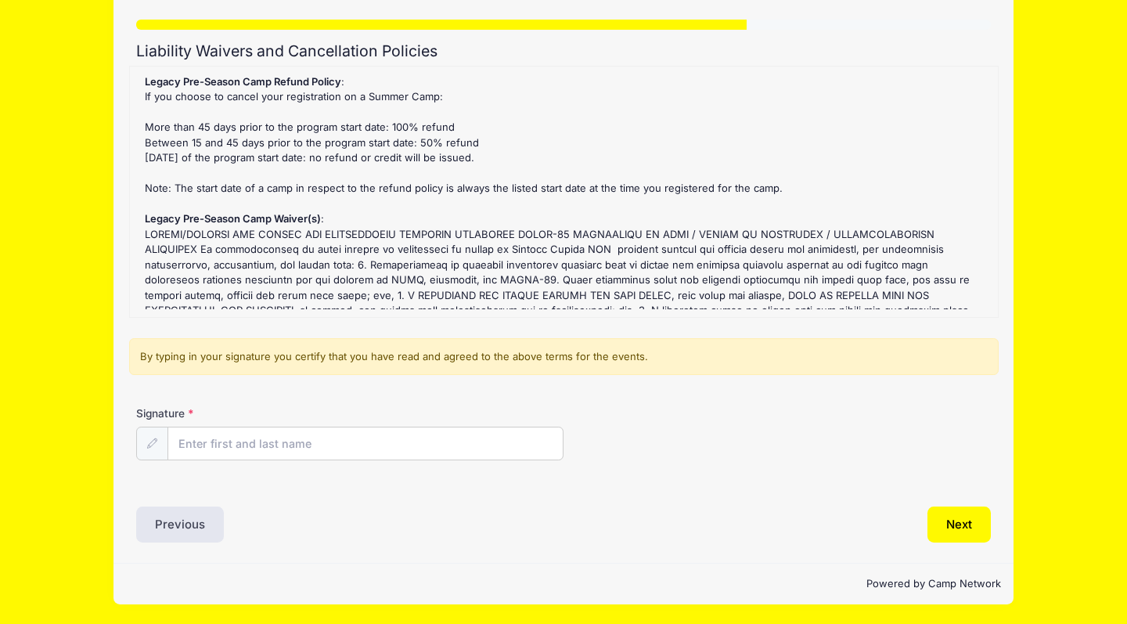
scroll to position [110, 0]
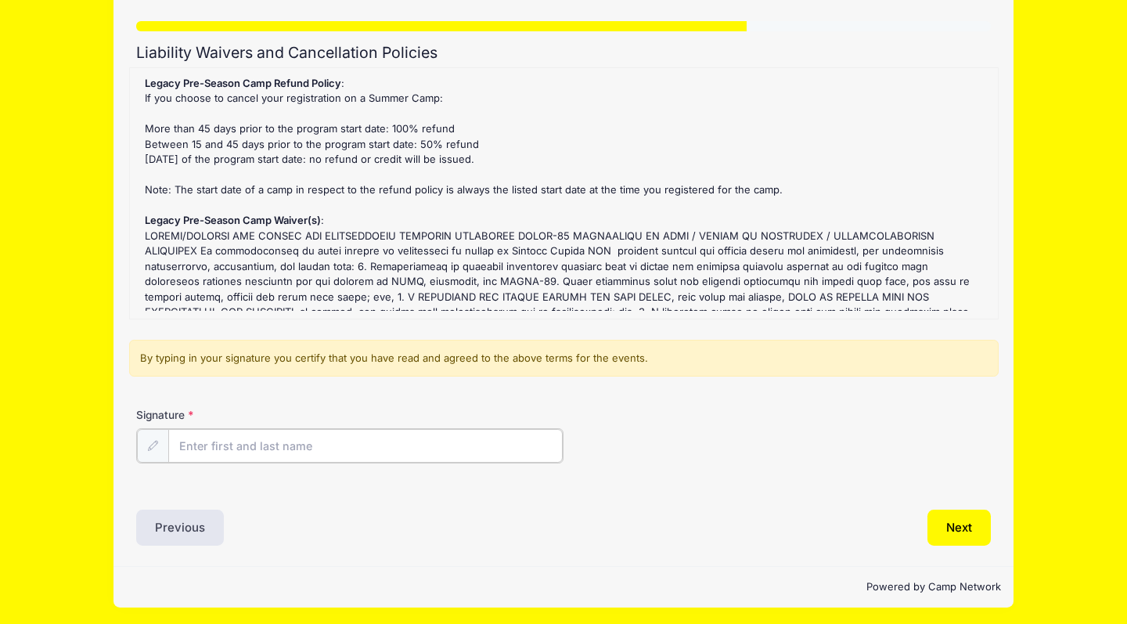
click at [417, 443] on input "Signature" at bounding box center [365, 446] width 395 height 34
type input "Xiaolei Zhang"
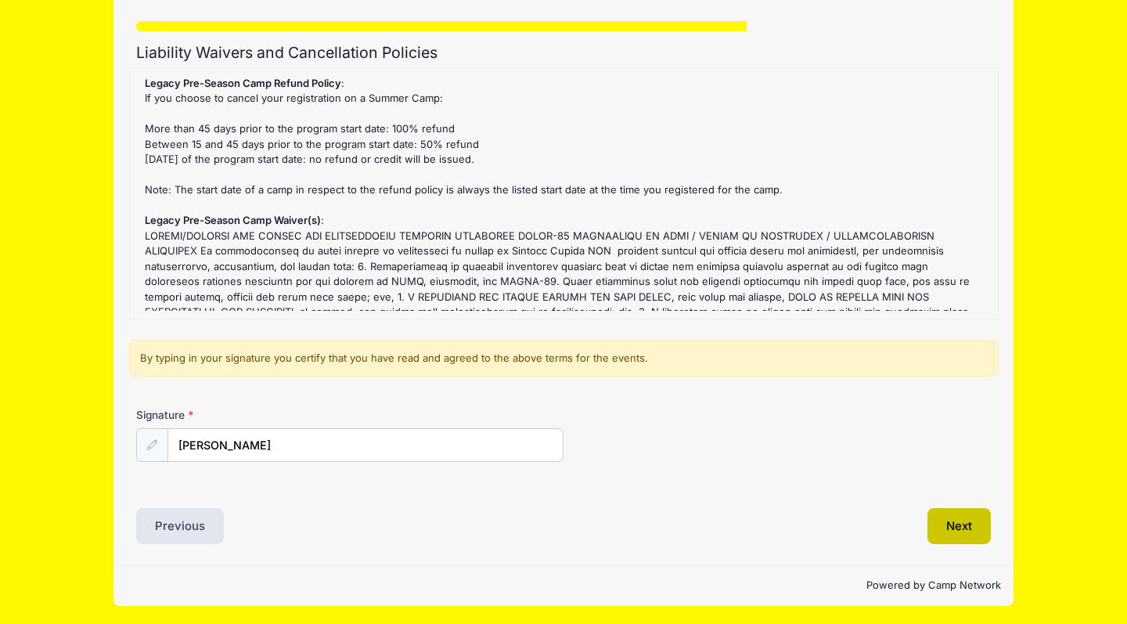
click at [975, 519] on button "Next" at bounding box center [959, 526] width 63 height 36
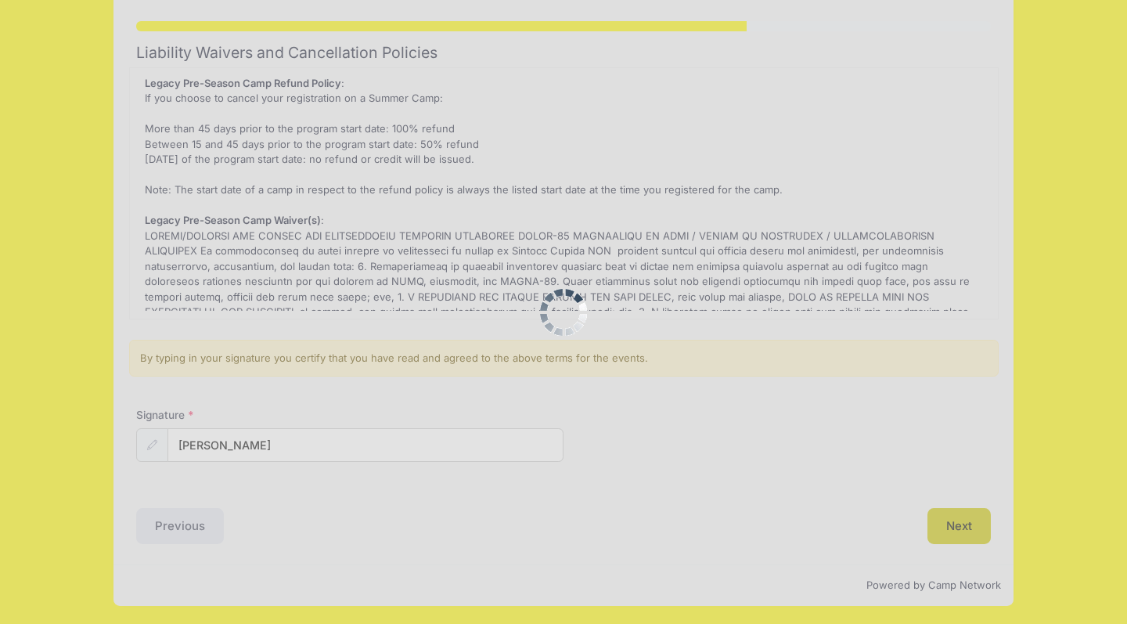
scroll to position [0, 0]
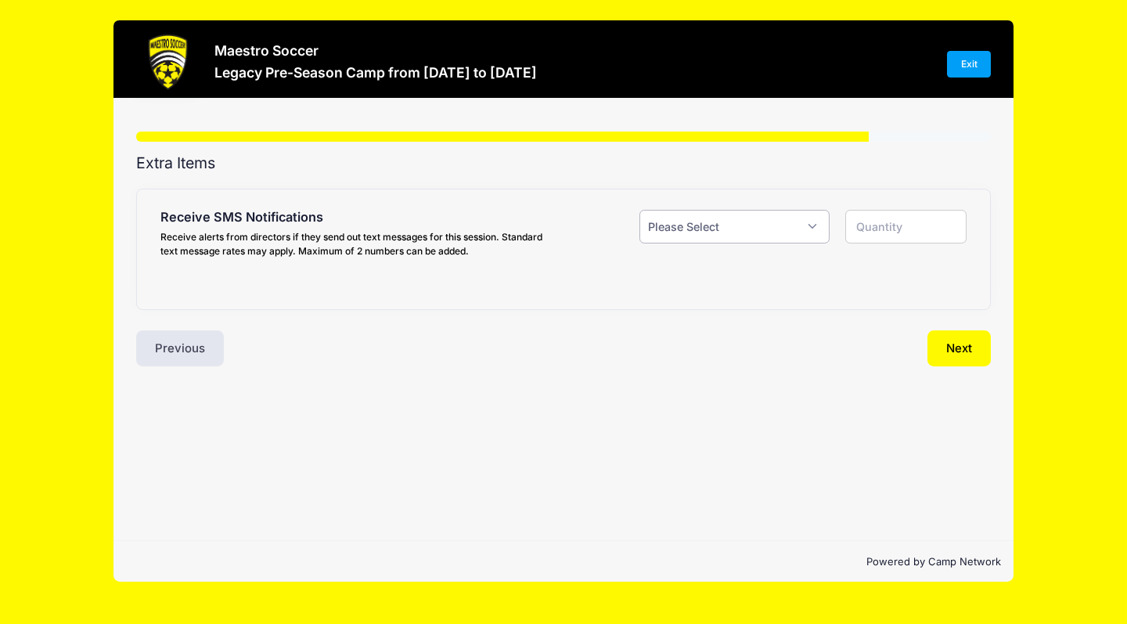
select select "1"
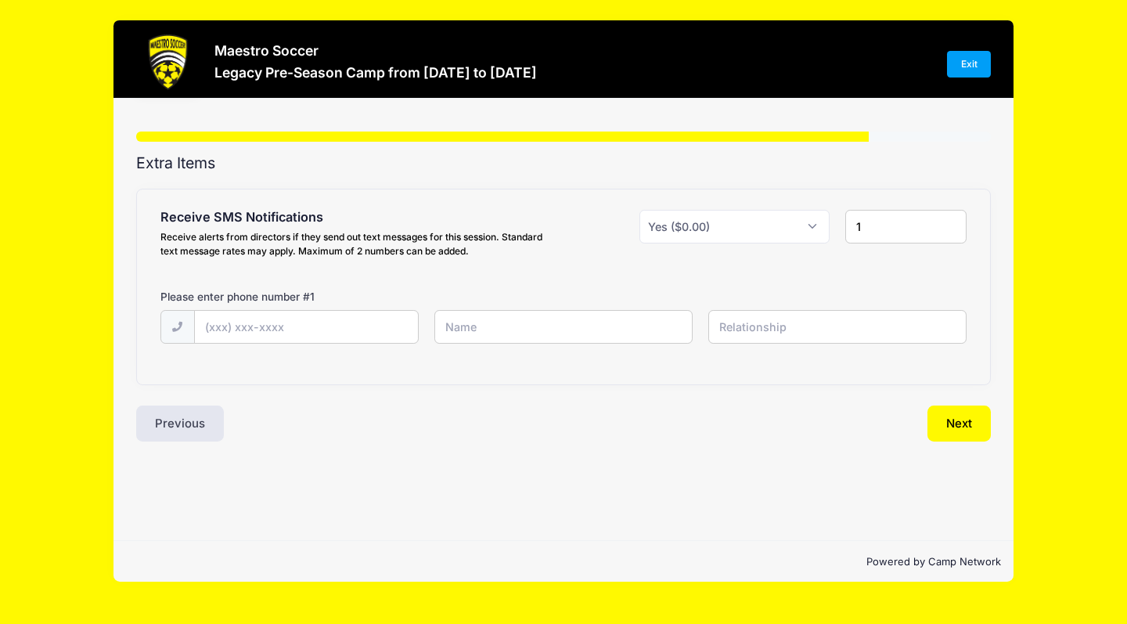
drag, startPoint x: 874, startPoint y: 224, endPoint x: 826, endPoint y: 223, distance: 48.5
click at [826, 223] on div "Receive SMS Notifications Receive alerts from directors if they send out text m…" at bounding box center [564, 237] width 823 height 54
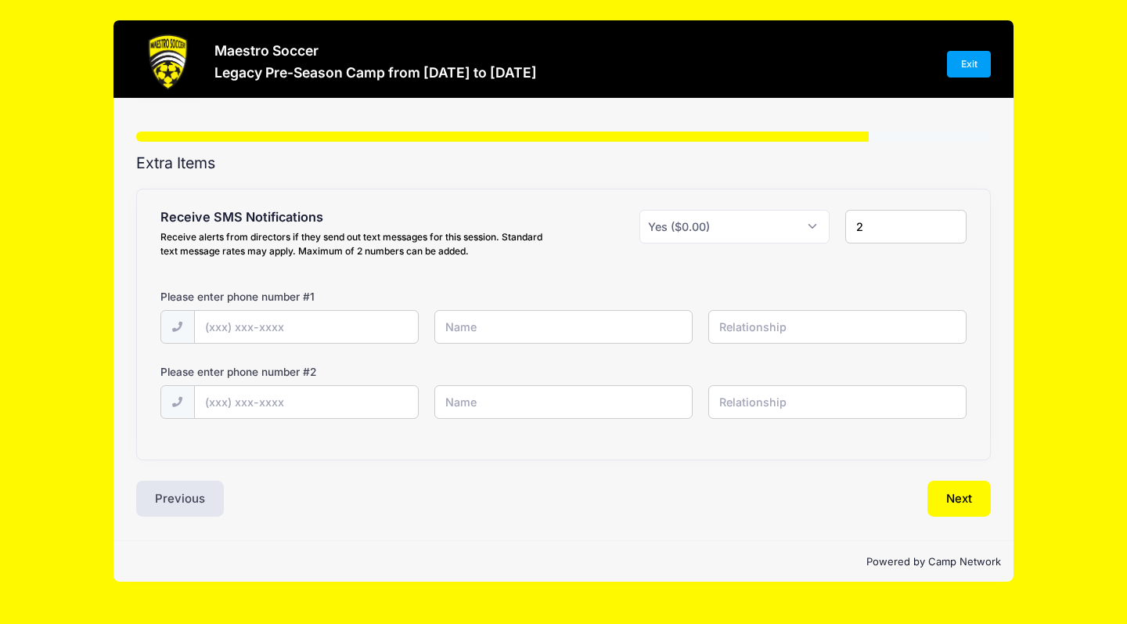
type input "2"
type input "(806) 368-2389"
type input "Xiaolei Zhang"
click at [0, 0] on input "text" at bounding box center [0, 0] width 0 height 0
type input "mother"
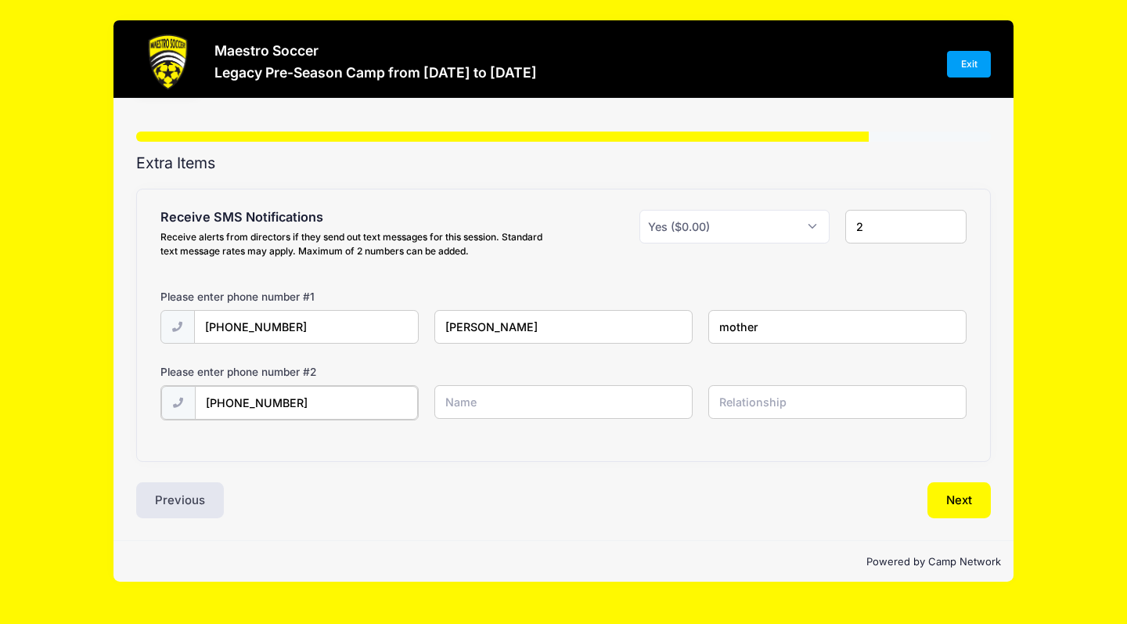
type input "(215) 327-1257"
type input "Xiaobo Zhu"
click at [0, 0] on input "text" at bounding box center [0, 0] width 0 height 0
type input "father"
click at [987, 503] on button "Next" at bounding box center [959, 499] width 63 height 36
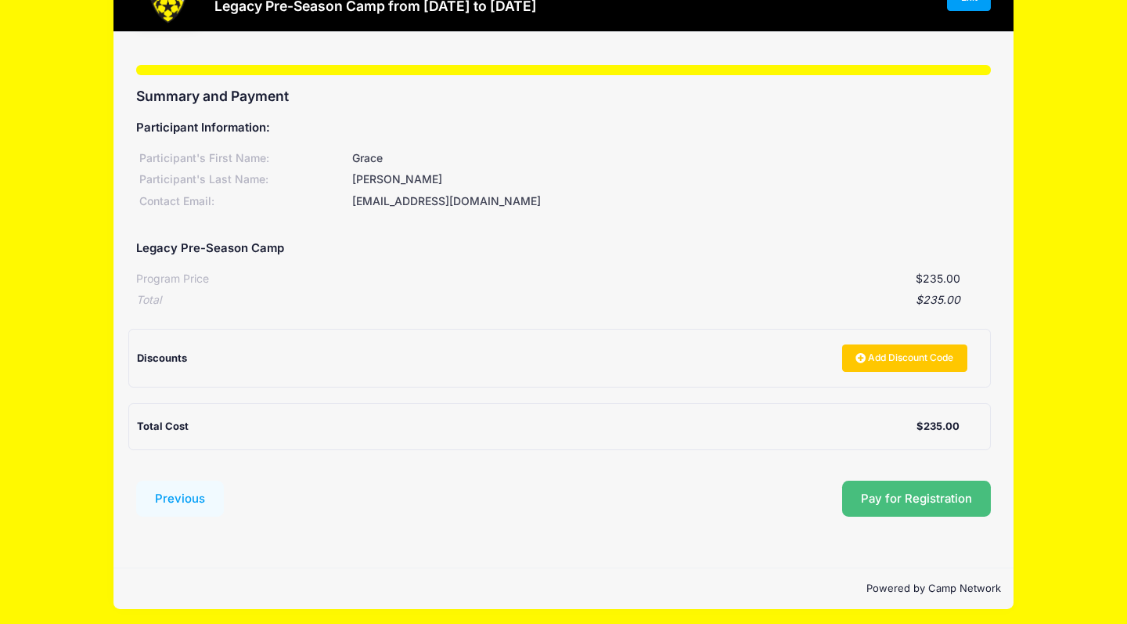
scroll to position [65, 0]
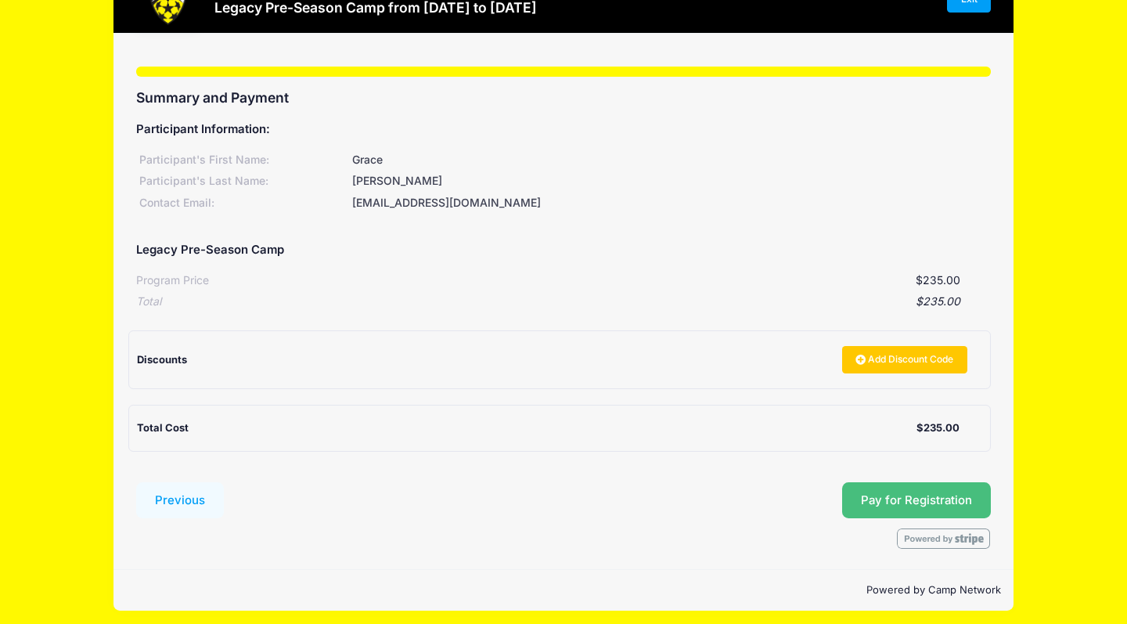
click at [932, 493] on span "Pay for Registration" at bounding box center [916, 500] width 111 height 14
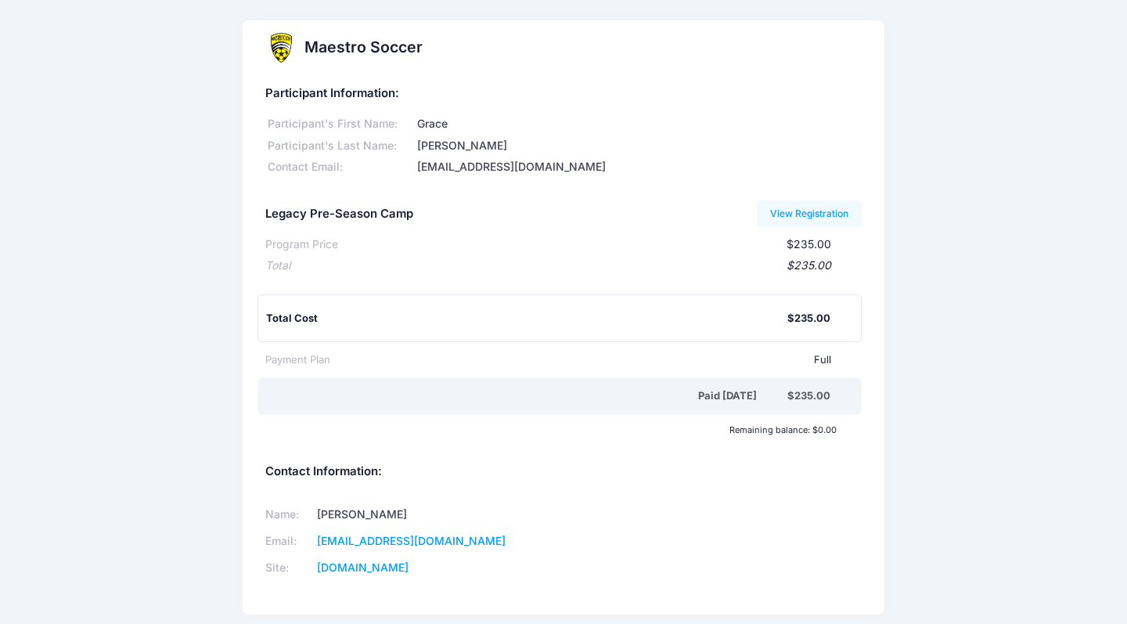
click at [970, 222] on div "Maestro Soccer Participant Information: Participant's First Name: Grace Partici…" at bounding box center [563, 327] width 1127 height 615
